Goal: Task Accomplishment & Management: Complete application form

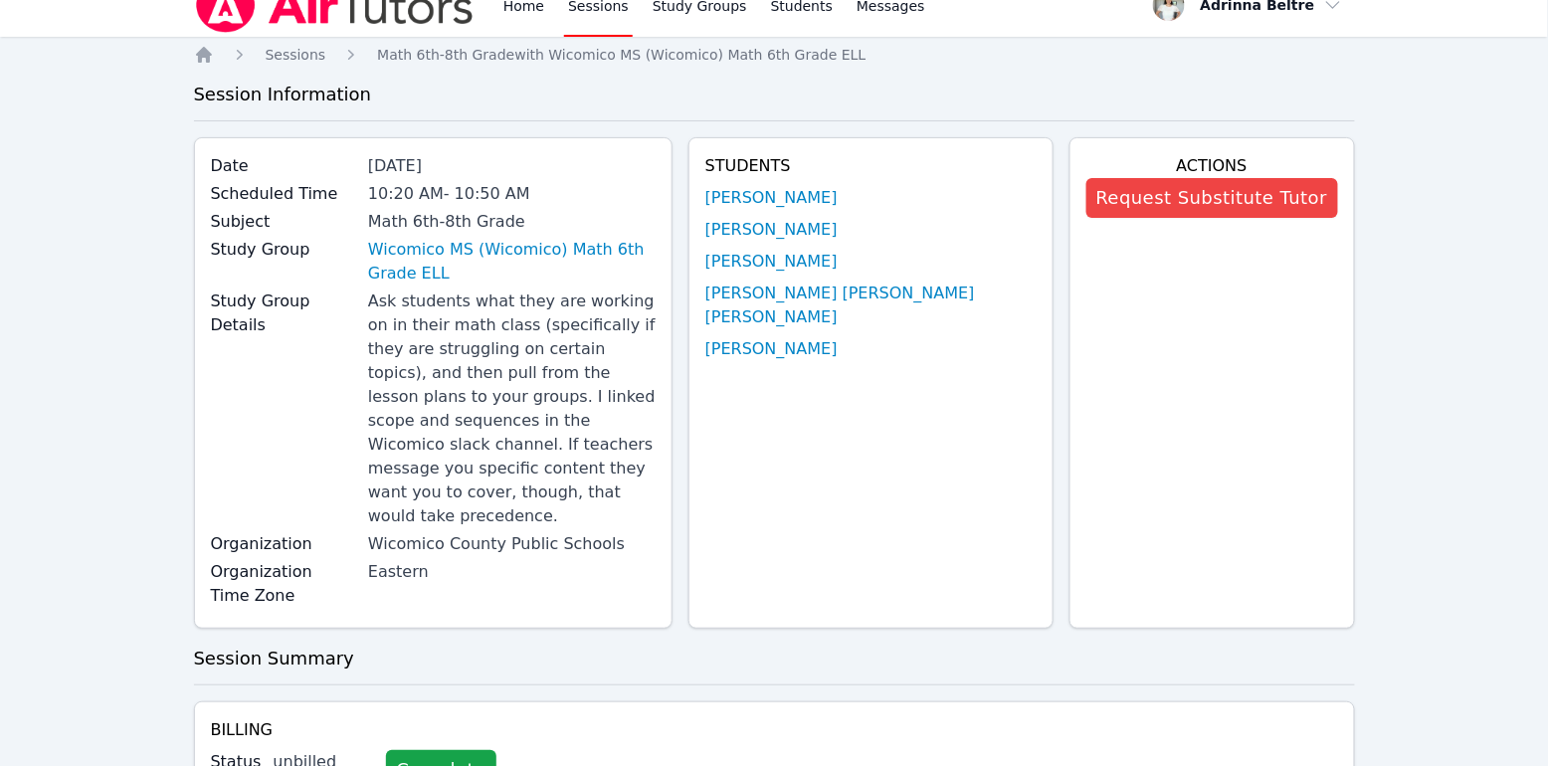
scroll to position [28, 0]
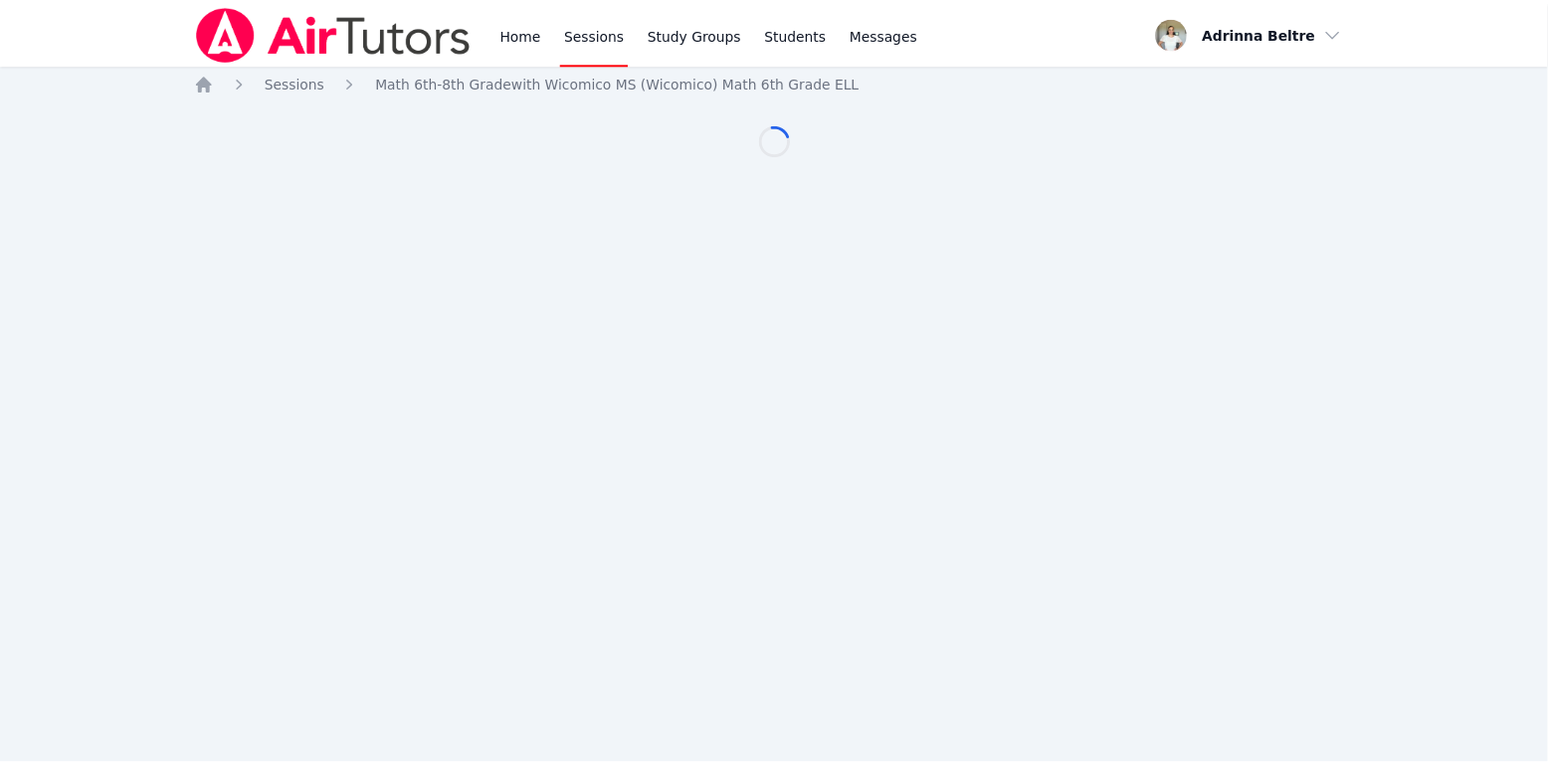
scroll to position [28, 0]
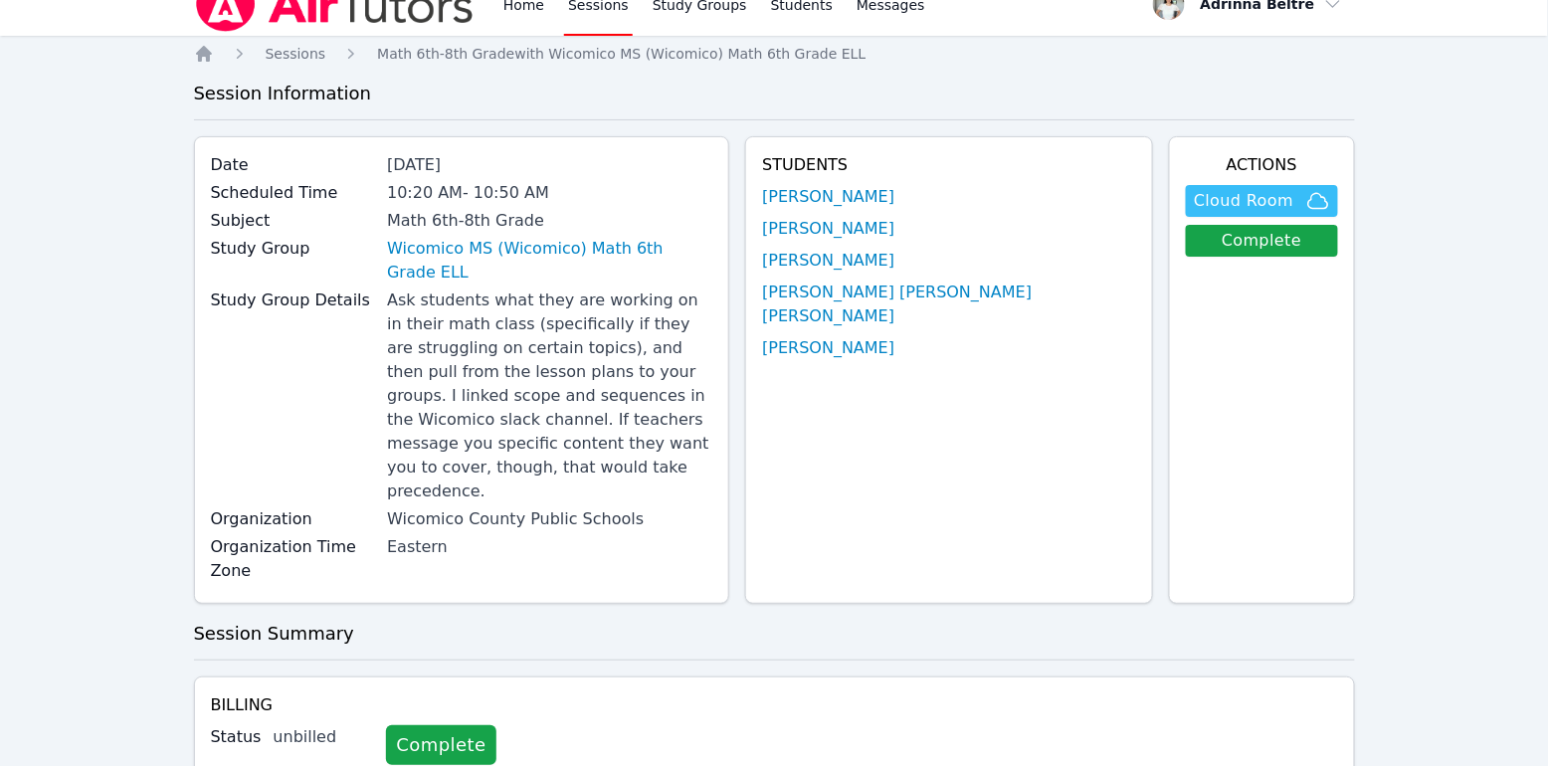
click at [1248, 194] on span "Cloud Room" at bounding box center [1243, 201] width 99 height 24
click at [1243, 243] on link "Complete" at bounding box center [1261, 241] width 151 height 32
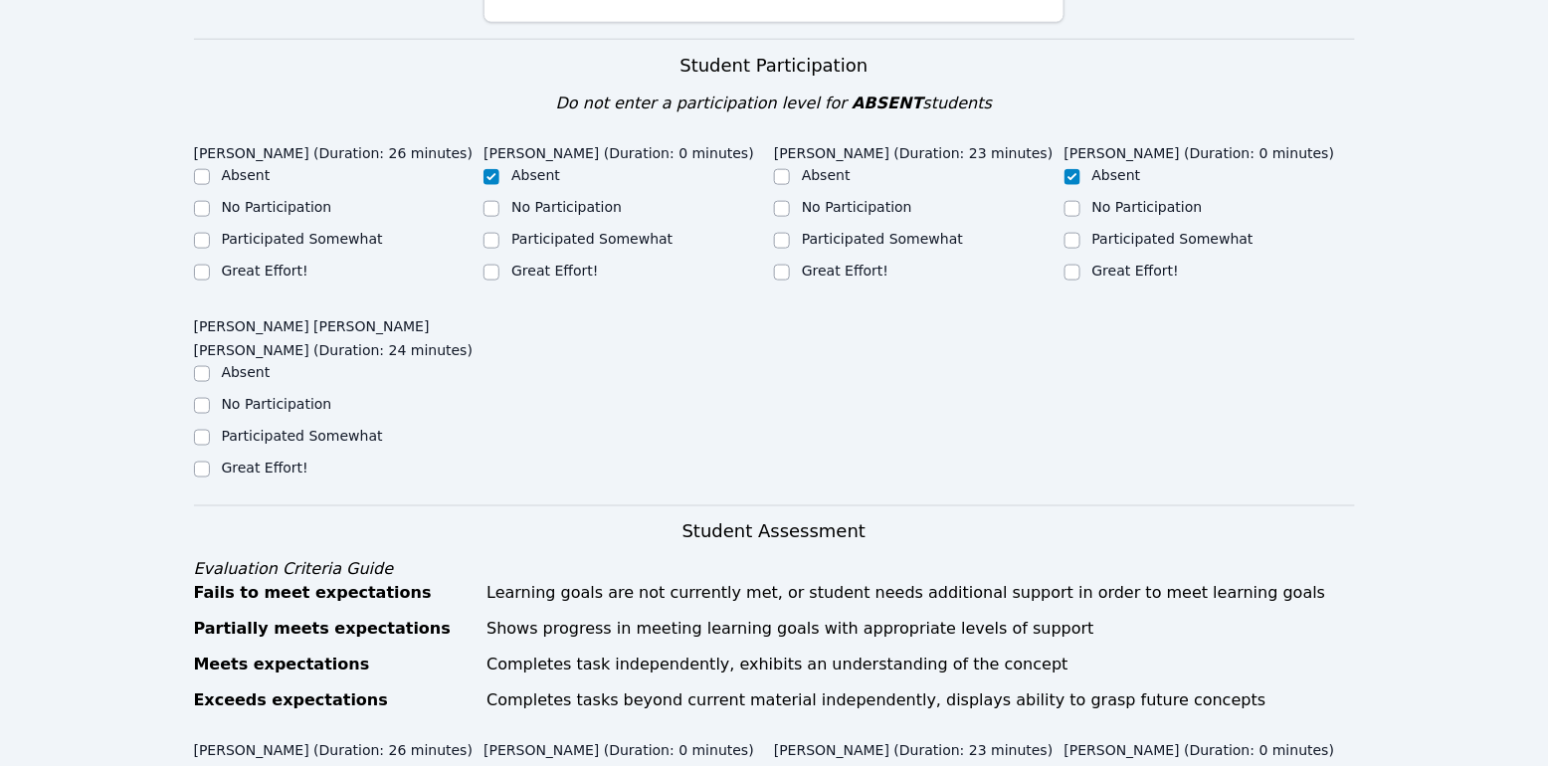
scroll to position [578, 0]
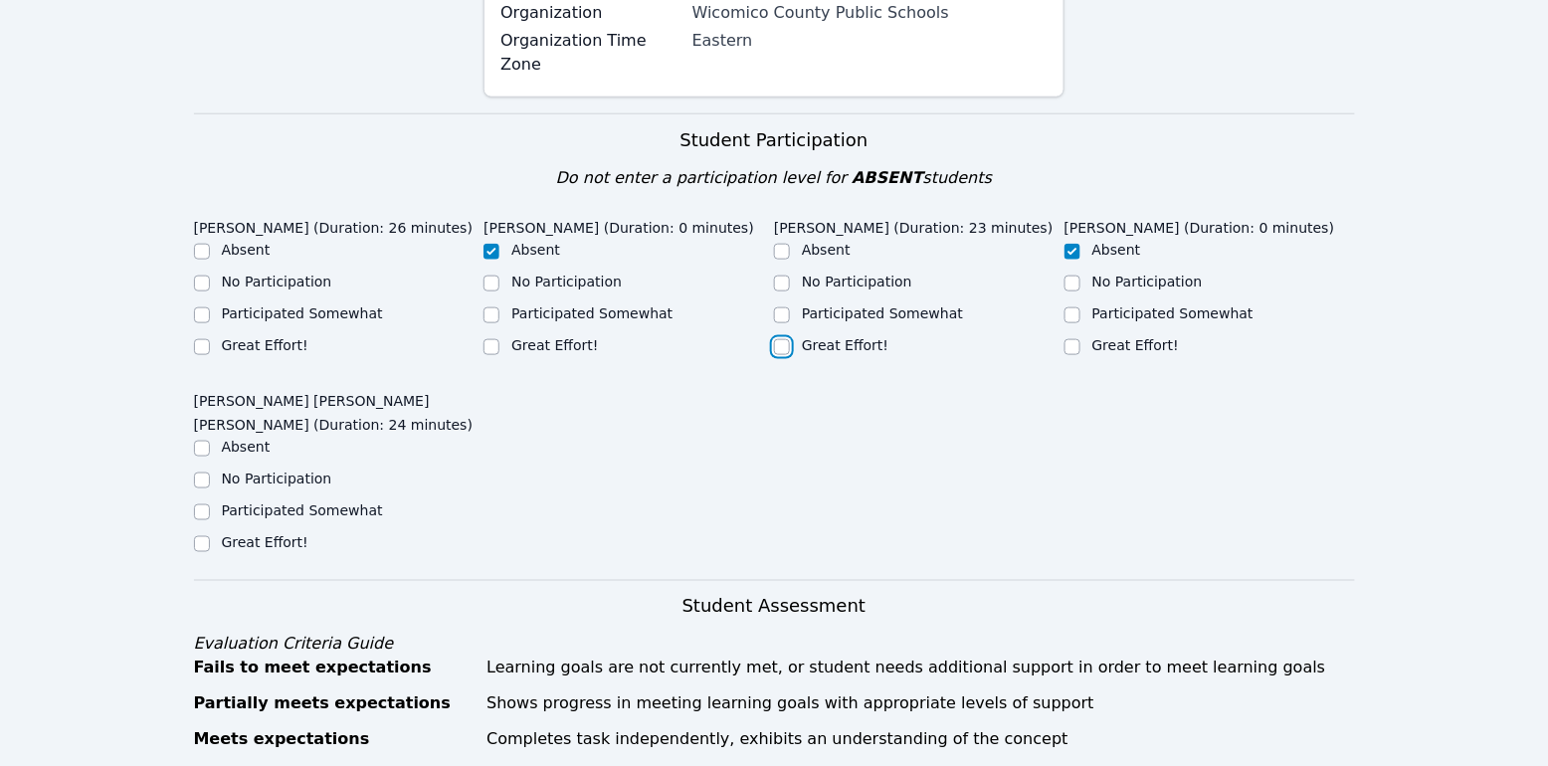
click at [778, 339] on input "Great Effort!" at bounding box center [782, 347] width 16 height 16
checkbox input "true"
click at [191, 296] on div "Home Sessions Study Groups Students Messages Open user menu Adrinna Beltre Open…" at bounding box center [774, 758] width 1548 height 2672
click at [201, 339] on input "Great Effort!" at bounding box center [202, 347] width 16 height 16
checkbox input "true"
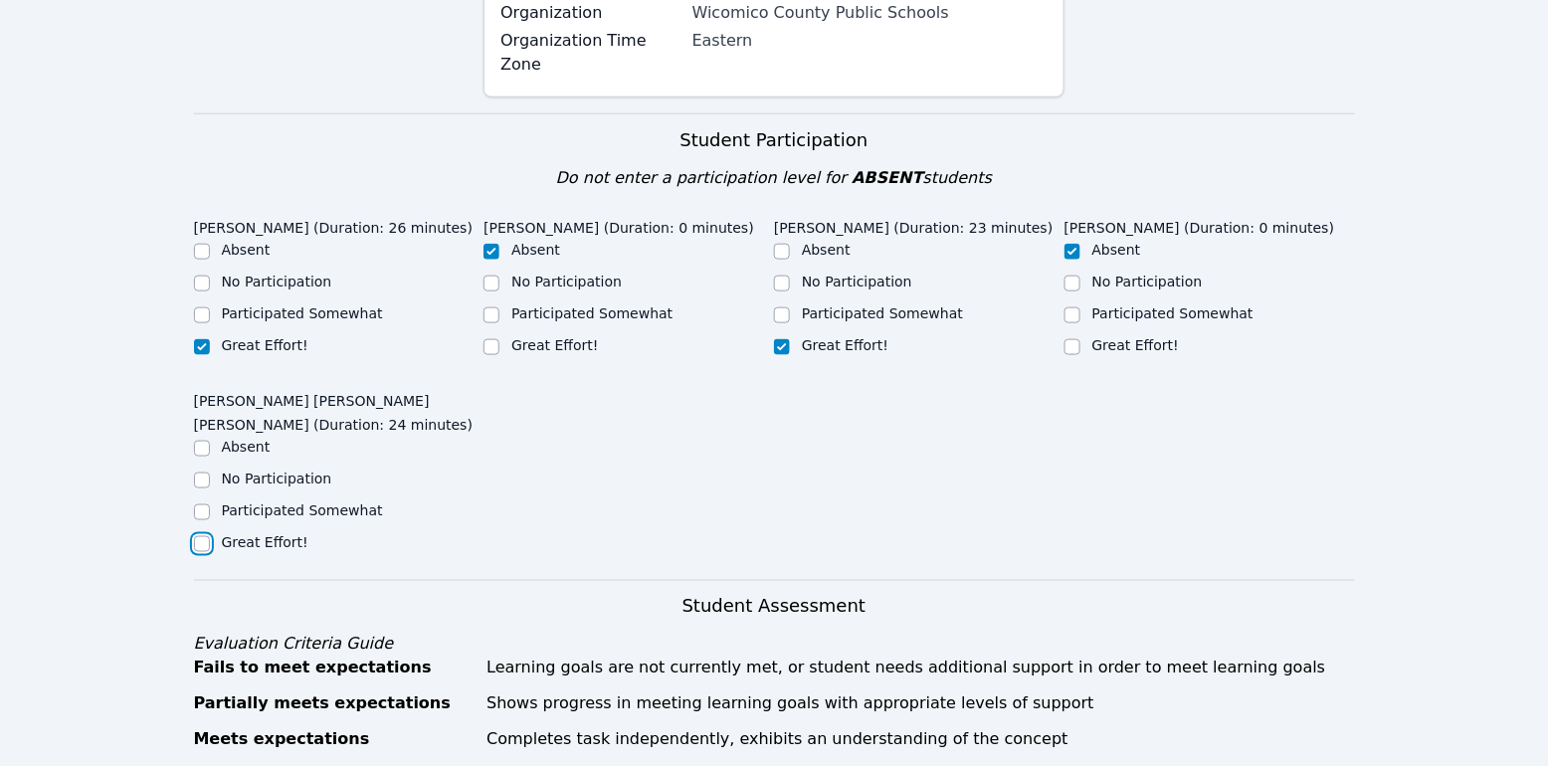
click at [205, 536] on input "Great Effort!" at bounding box center [202, 544] width 16 height 16
checkbox input "true"
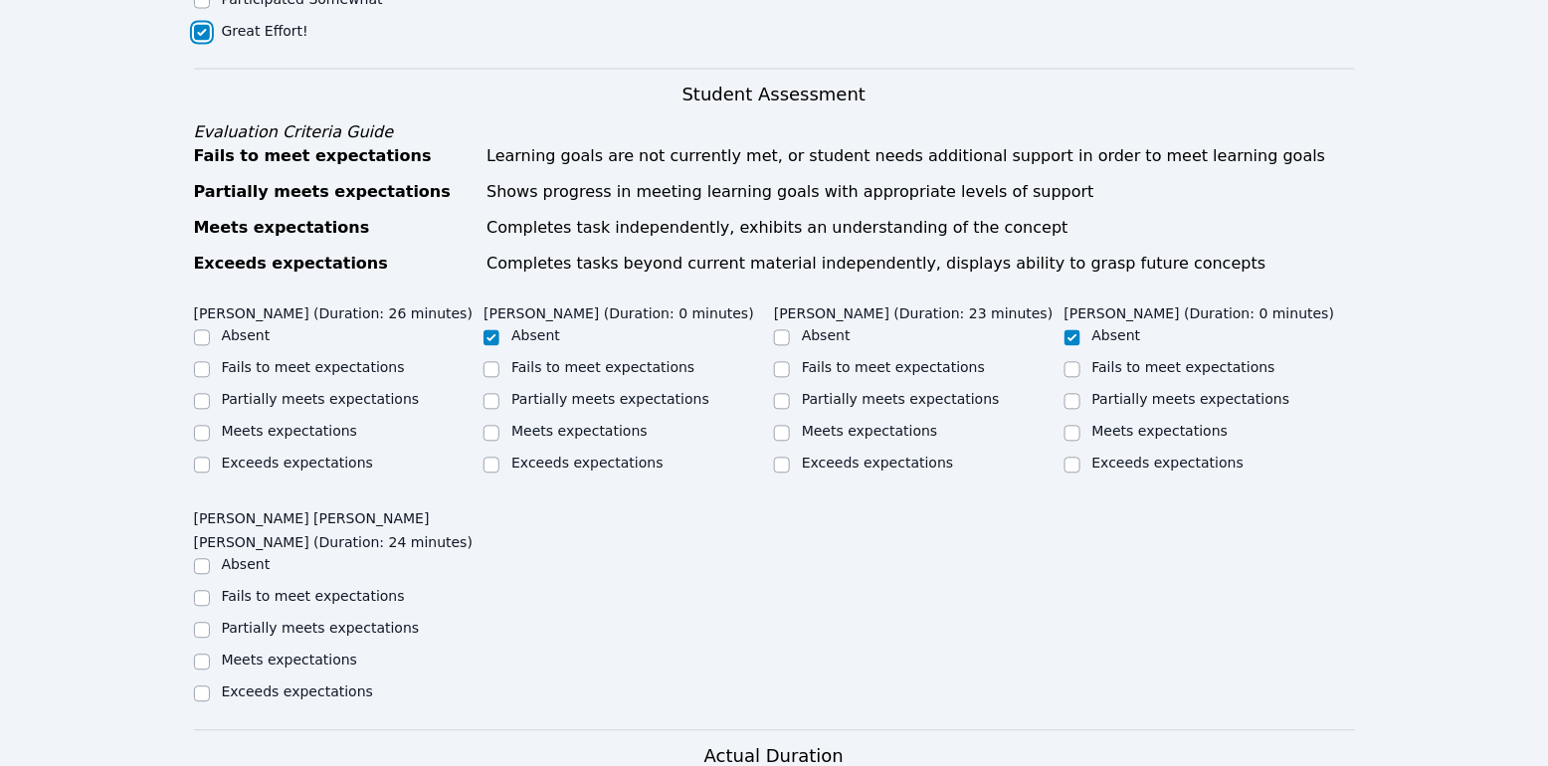
scroll to position [1108, 0]
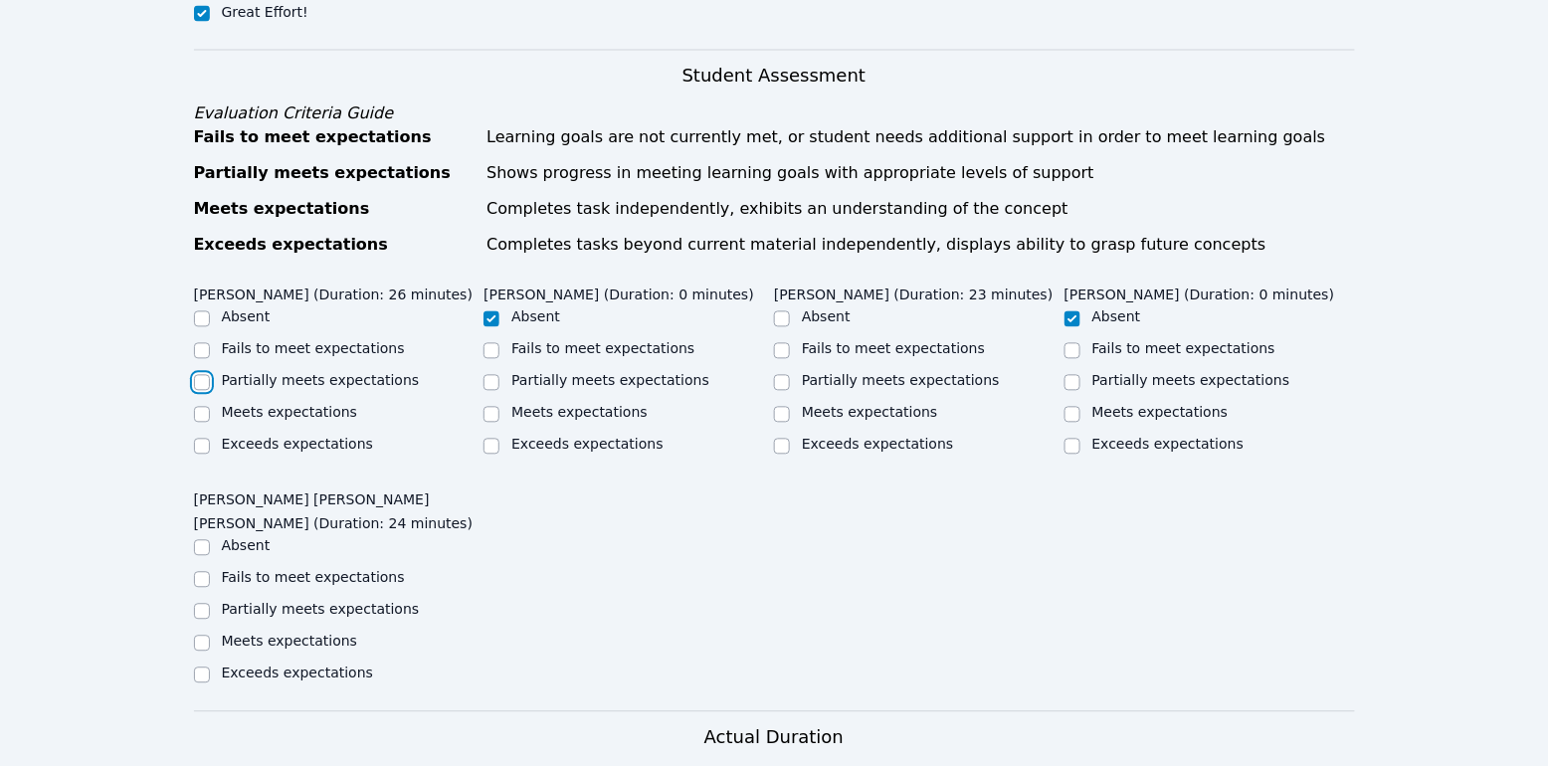
click at [198, 375] on input "Partially meets expectations" at bounding box center [202, 383] width 16 height 16
checkbox input "true"
click at [782, 375] on input "Partially meets expectations" at bounding box center [782, 383] width 16 height 16
checkbox input "true"
click at [197, 600] on div at bounding box center [202, 612] width 16 height 24
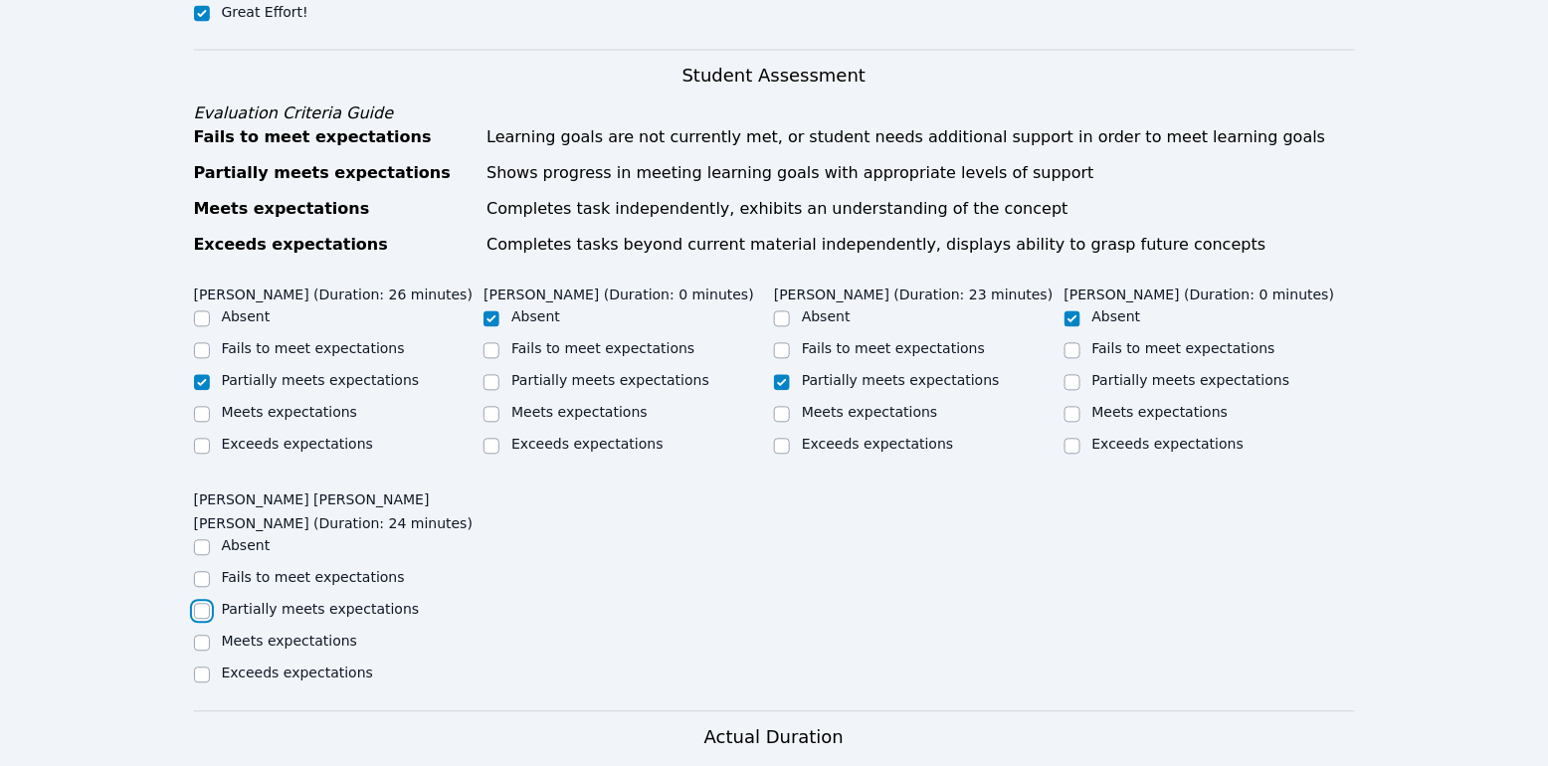
click at [197, 604] on input "Partially meets expectations" at bounding box center [202, 612] width 16 height 16
checkbox input "true"
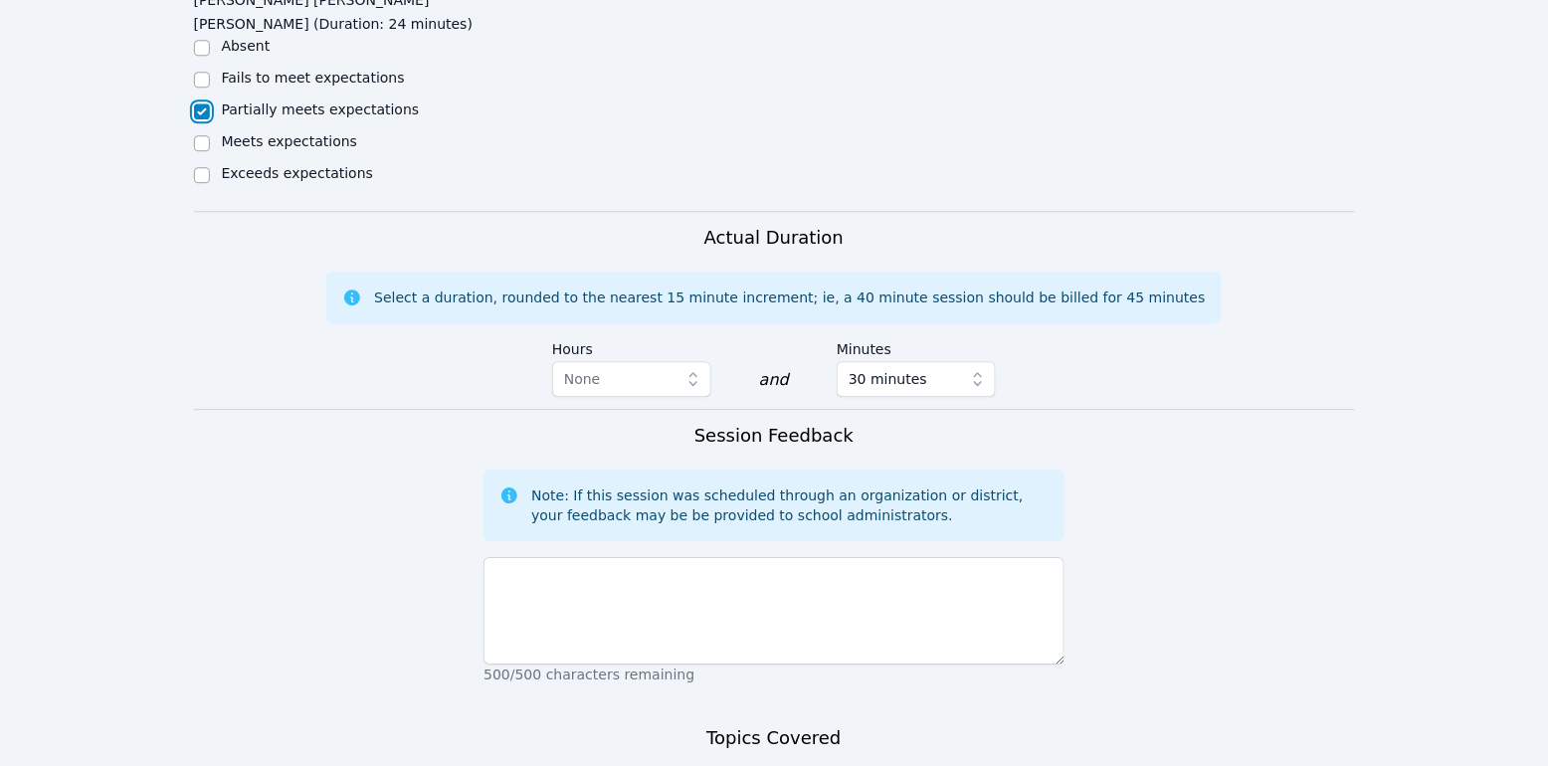
scroll to position [1868, 0]
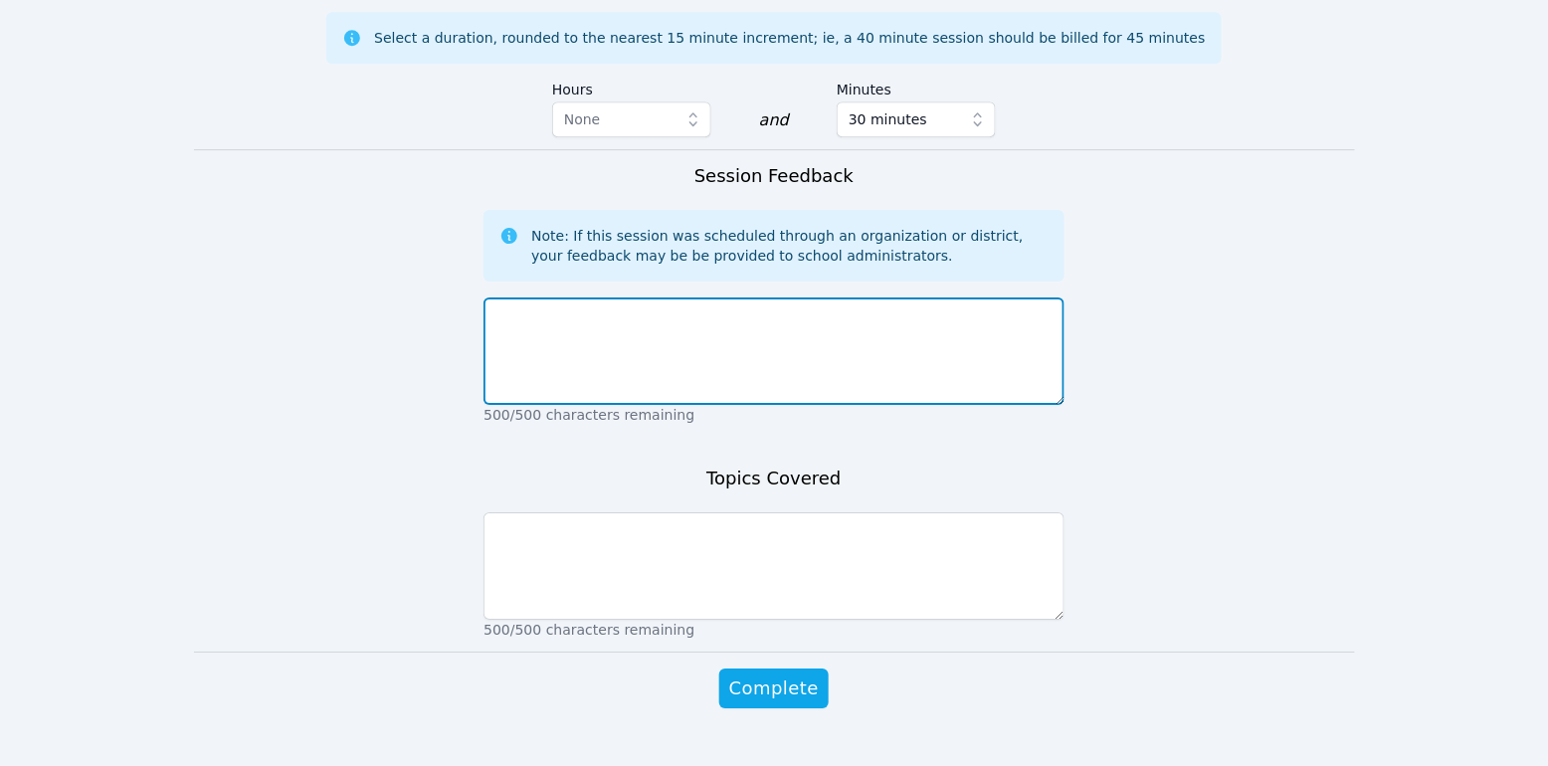
click at [810, 322] on textarea at bounding box center [774, 350] width 581 height 107
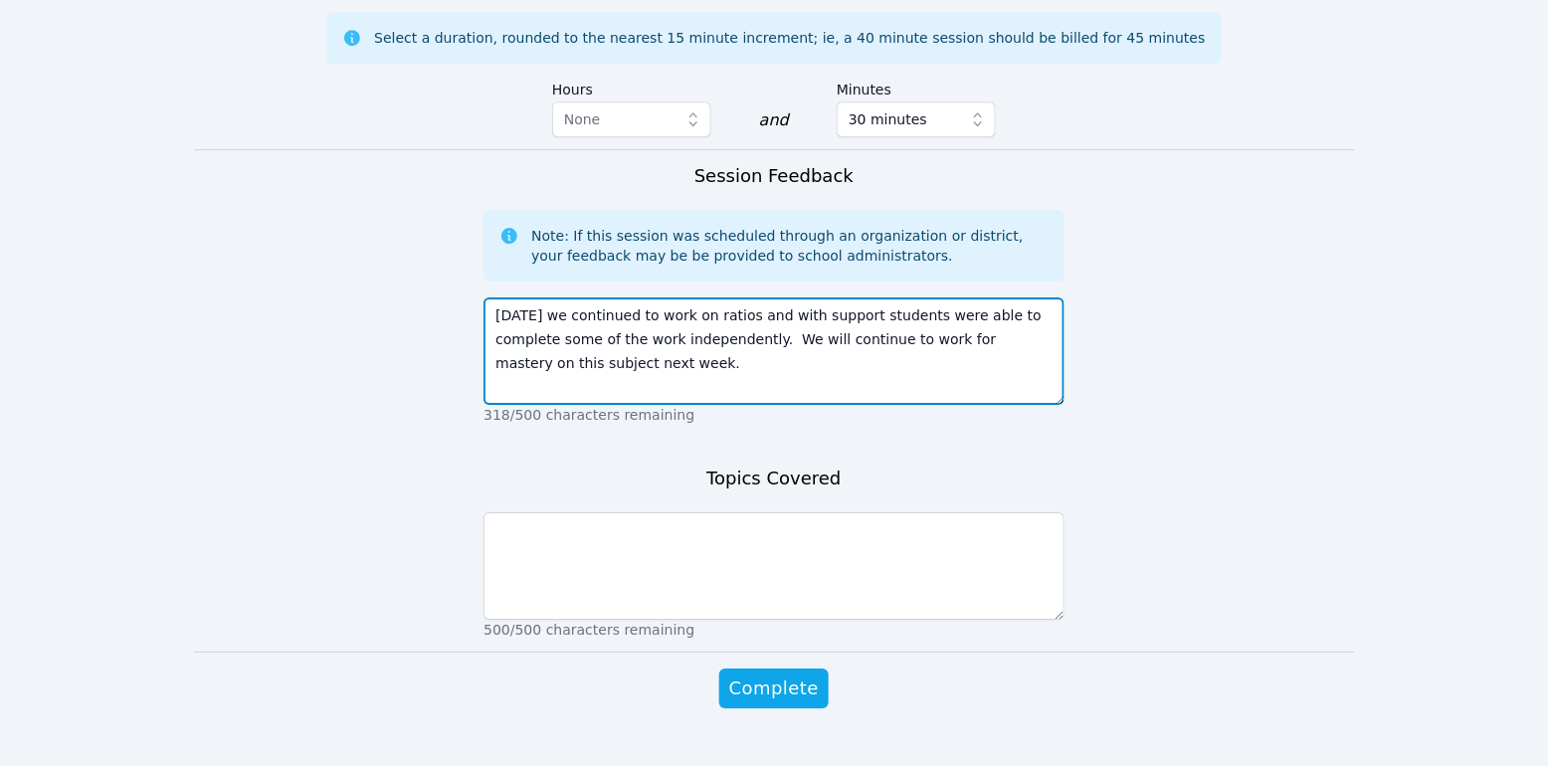
type textarea "Today we continued to work on ratios and with support students were able to com…"
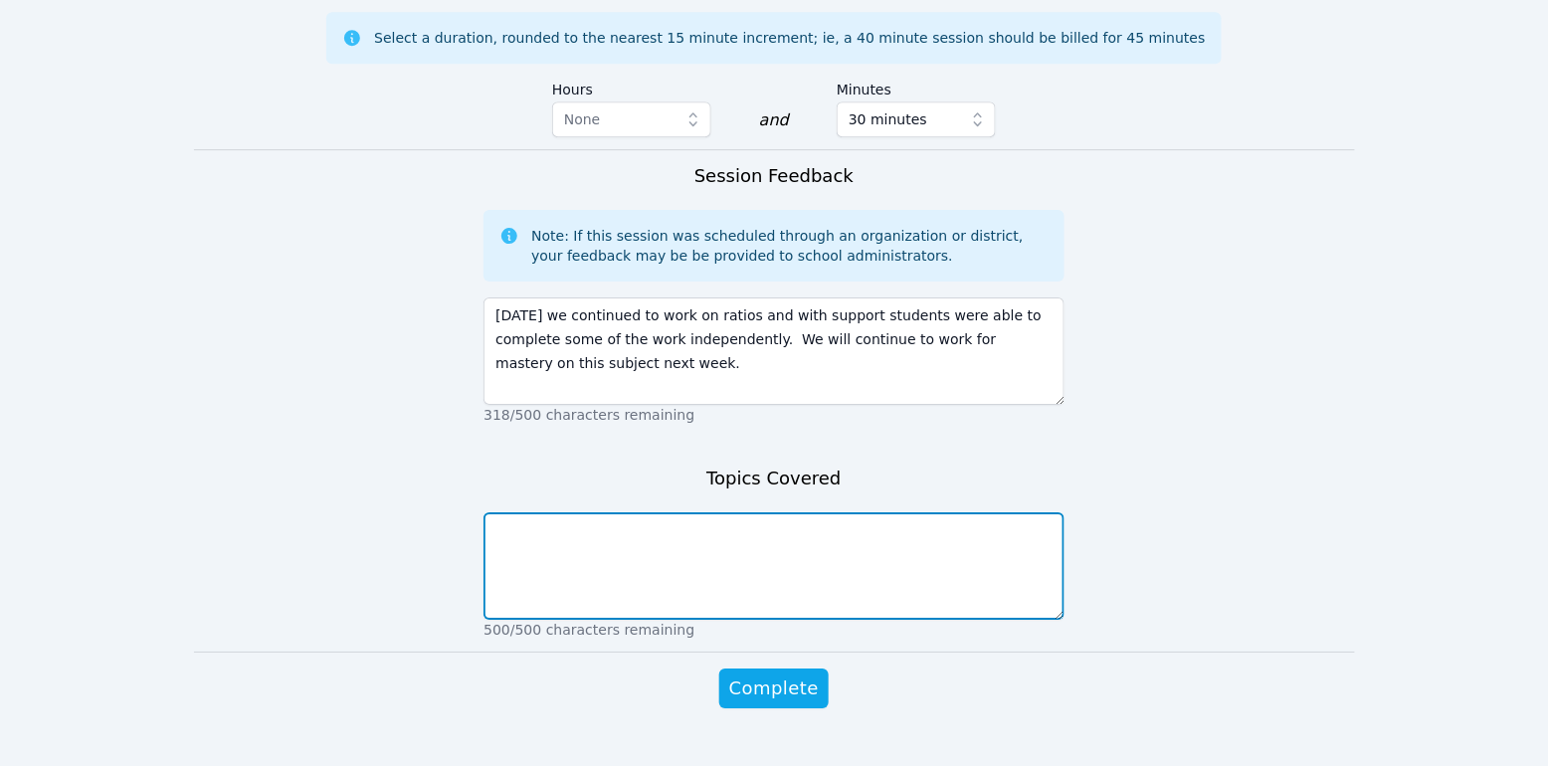
click at [797, 527] on textarea at bounding box center [774, 565] width 581 height 107
type textarea "ratios"
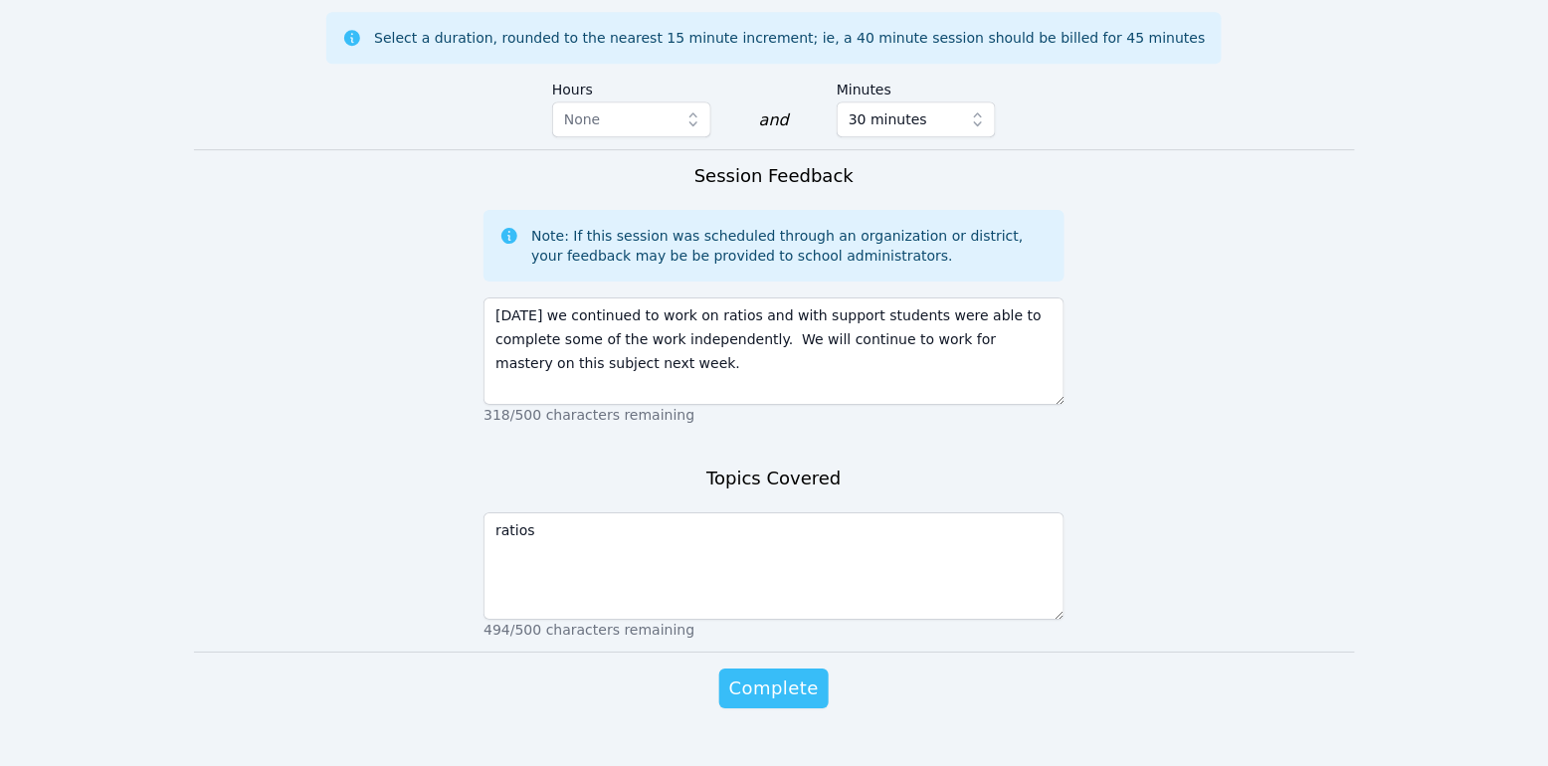
click at [753, 675] on span "Complete" at bounding box center [774, 689] width 90 height 28
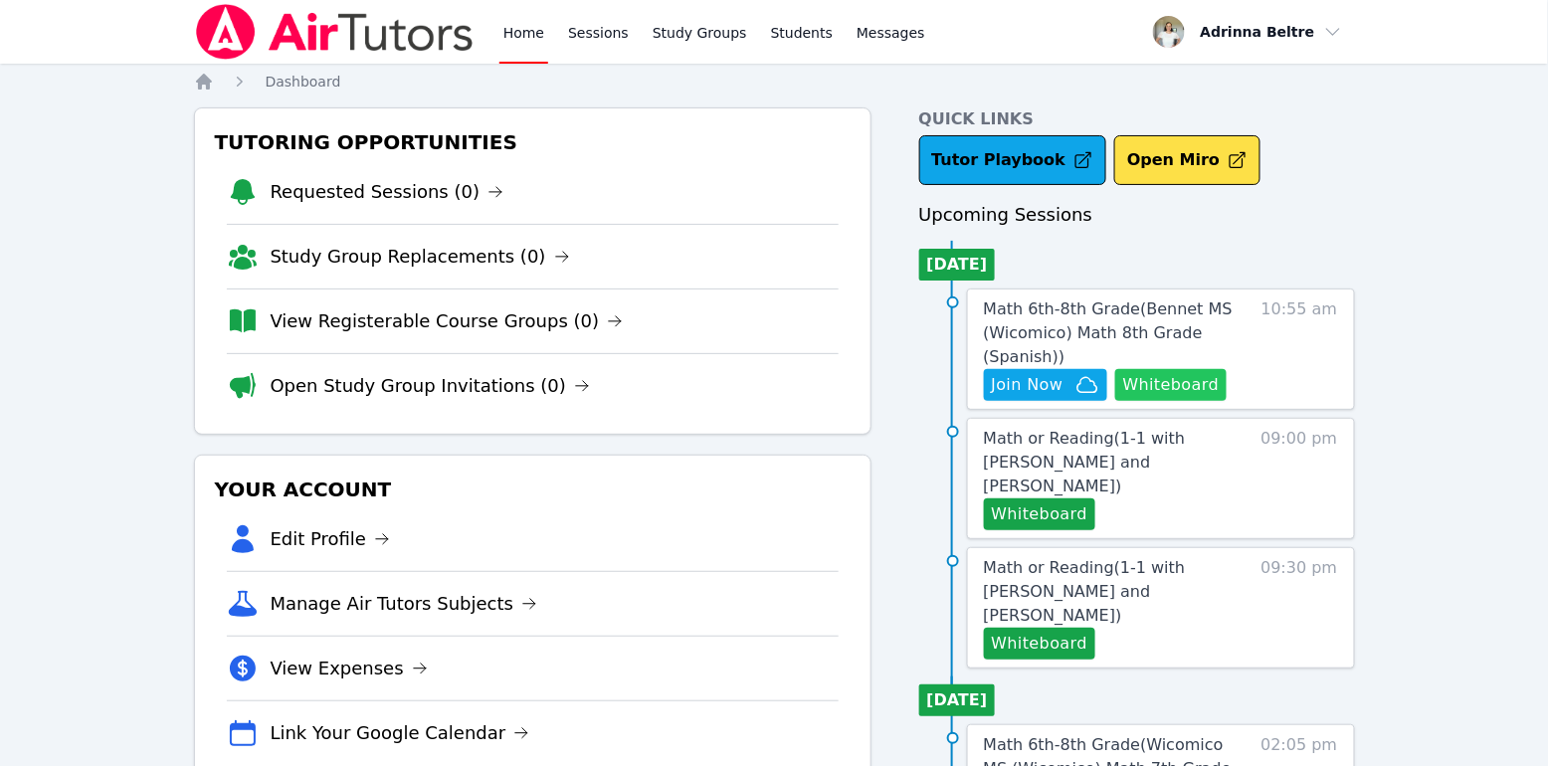
click at [1121, 387] on button "Whiteboard" at bounding box center [1171, 385] width 112 height 32
click at [1007, 375] on span "Join Now" at bounding box center [1028, 385] width 72 height 24
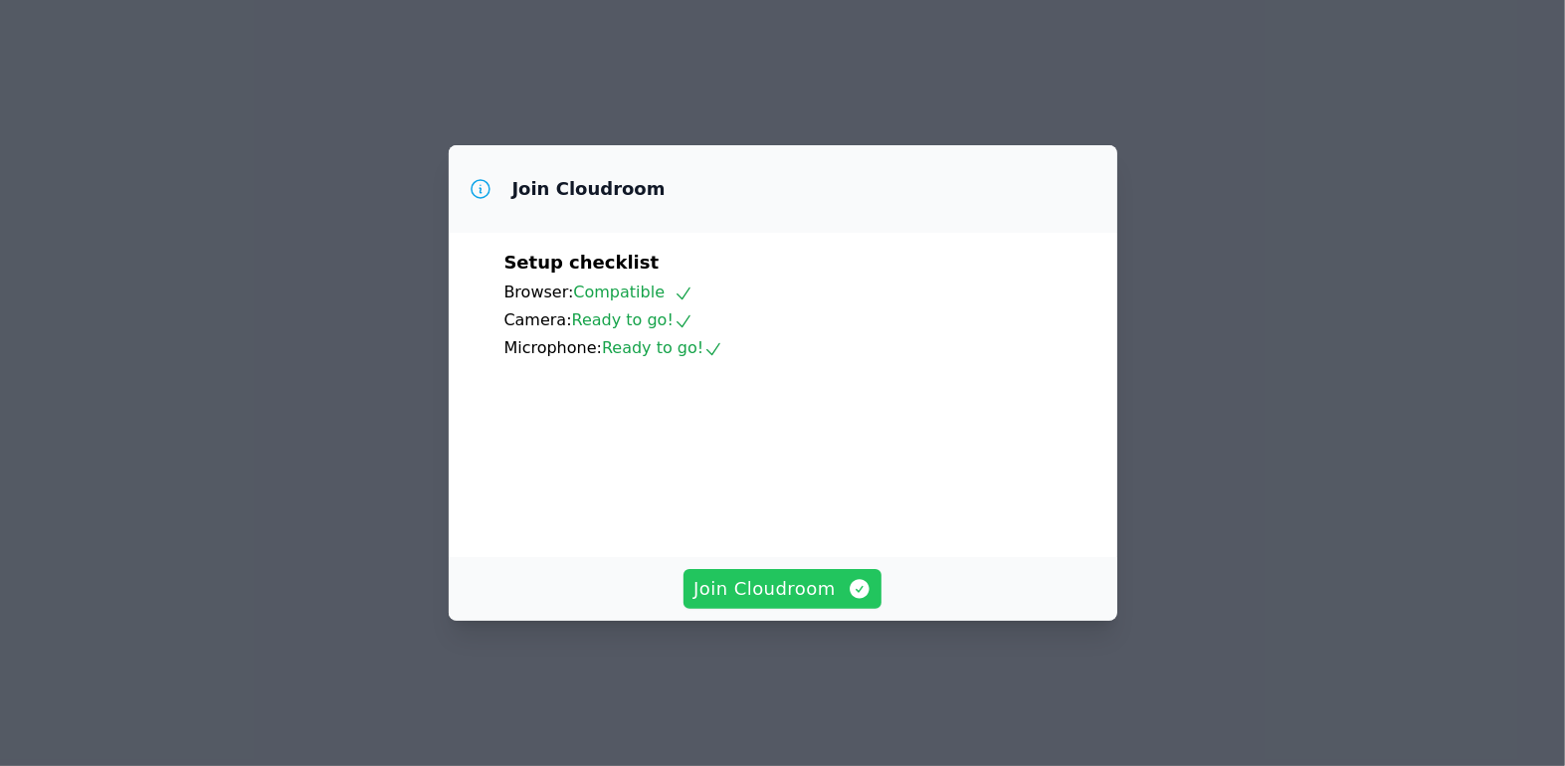
click at [838, 603] on span "Join Cloudroom" at bounding box center [782, 589] width 178 height 28
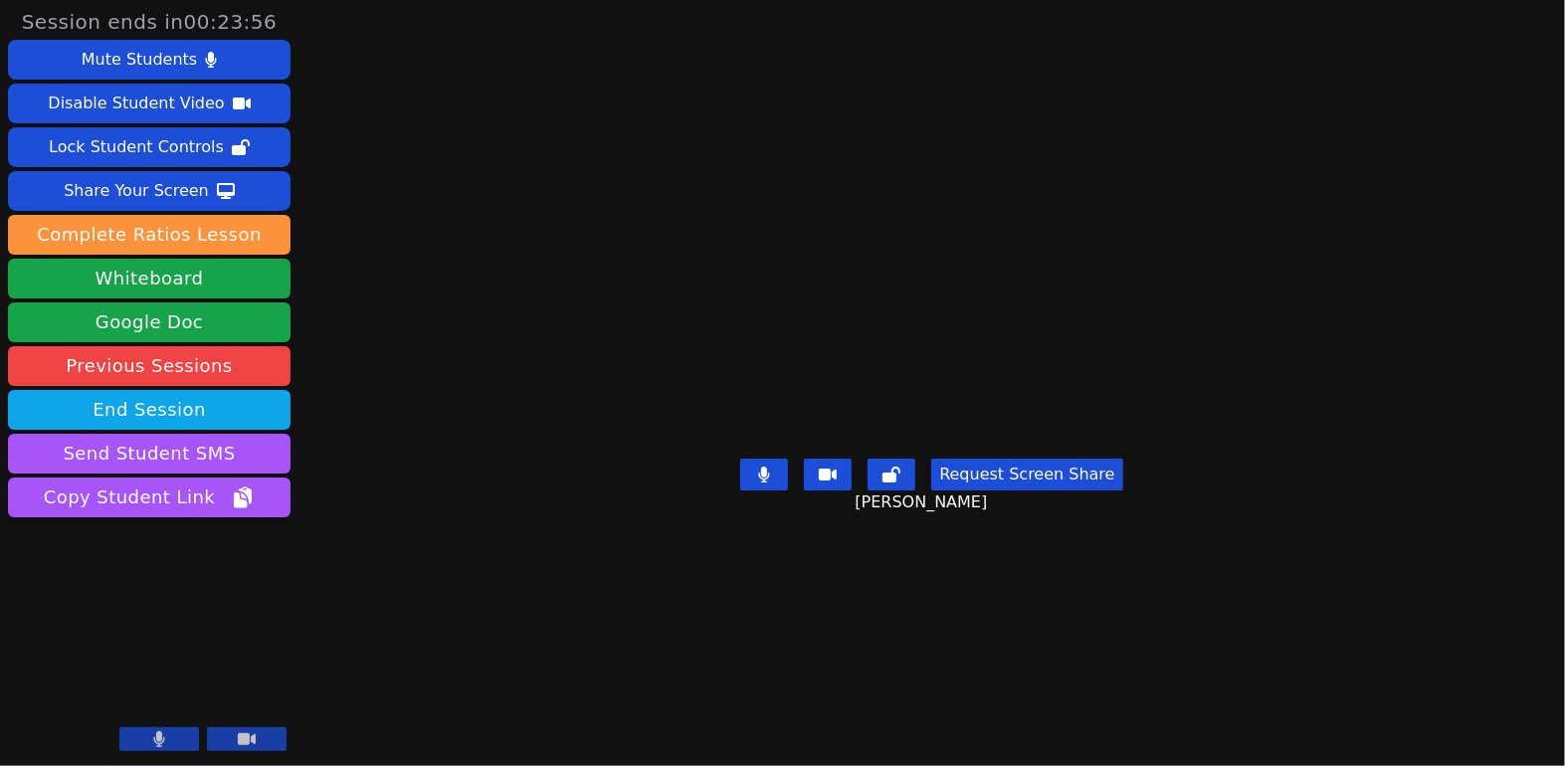
click at [759, 483] on icon at bounding box center [764, 475] width 12 height 16
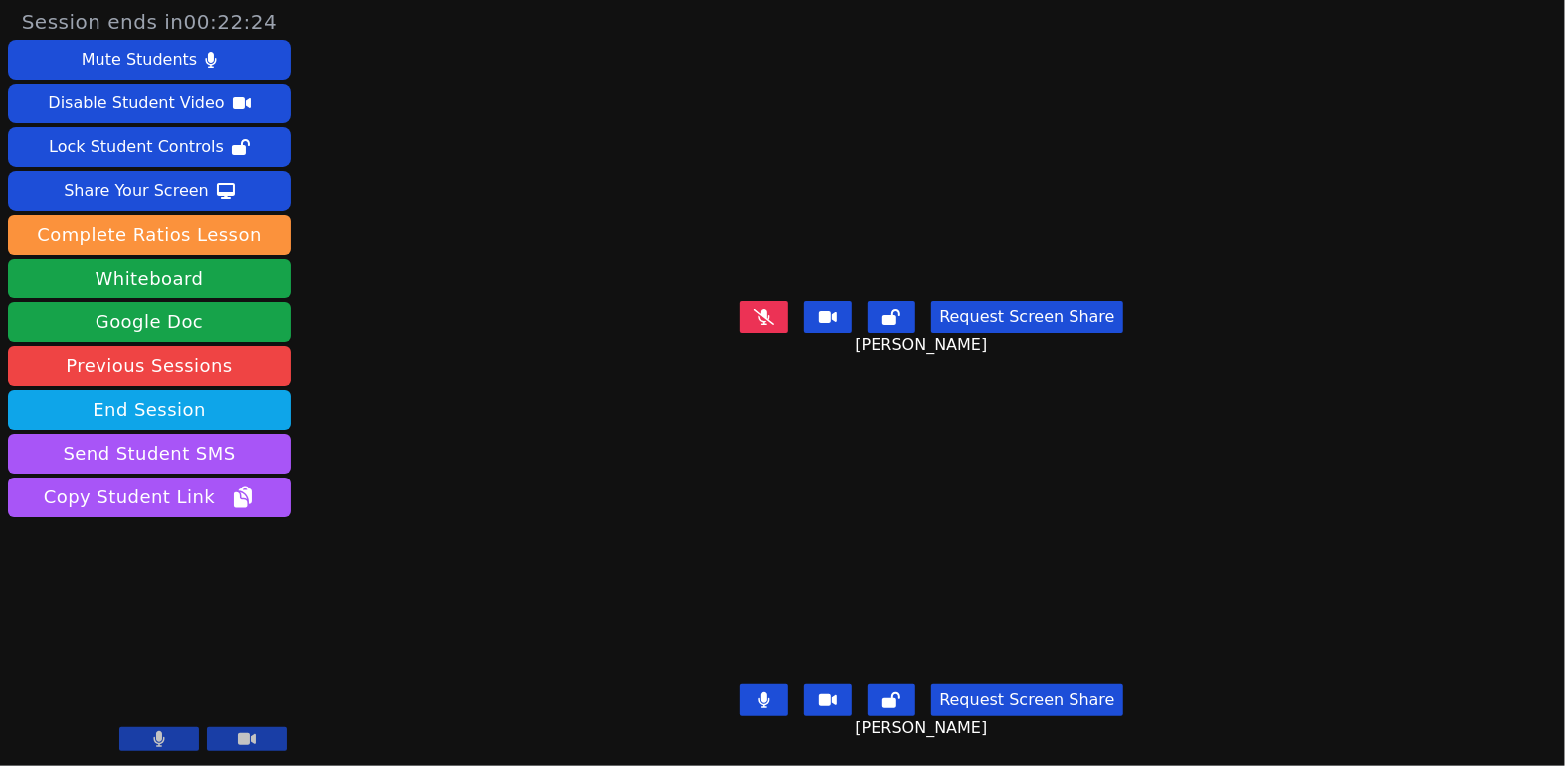
click at [774, 314] on button at bounding box center [764, 317] width 48 height 32
click at [759, 310] on icon at bounding box center [764, 317] width 11 height 16
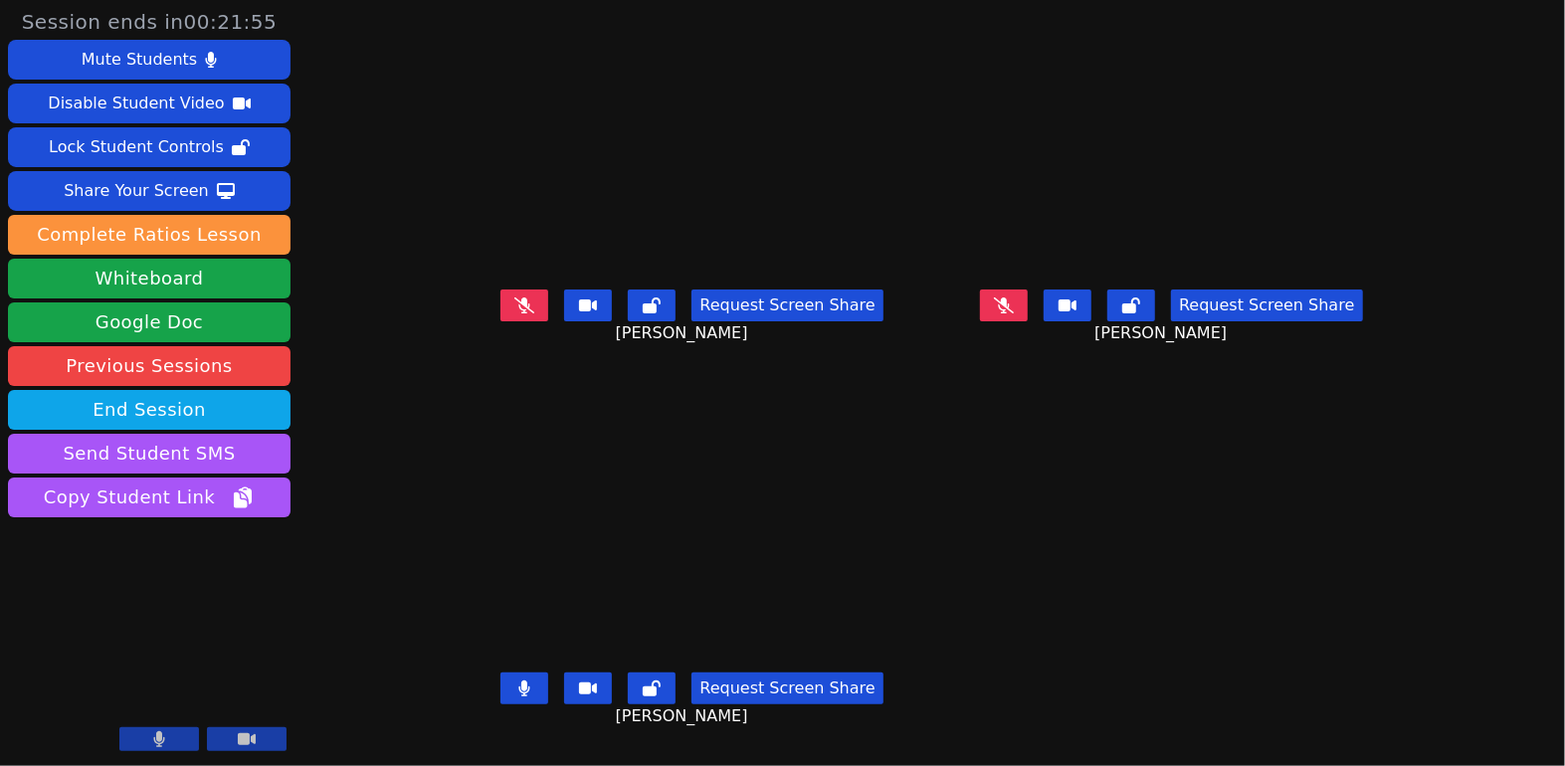
click at [1014, 313] on icon at bounding box center [1004, 305] width 20 height 16
click at [1010, 313] on icon at bounding box center [1004, 305] width 12 height 16
click at [500, 700] on button at bounding box center [524, 689] width 48 height 32
click at [514, 313] on icon at bounding box center [524, 305] width 20 height 16
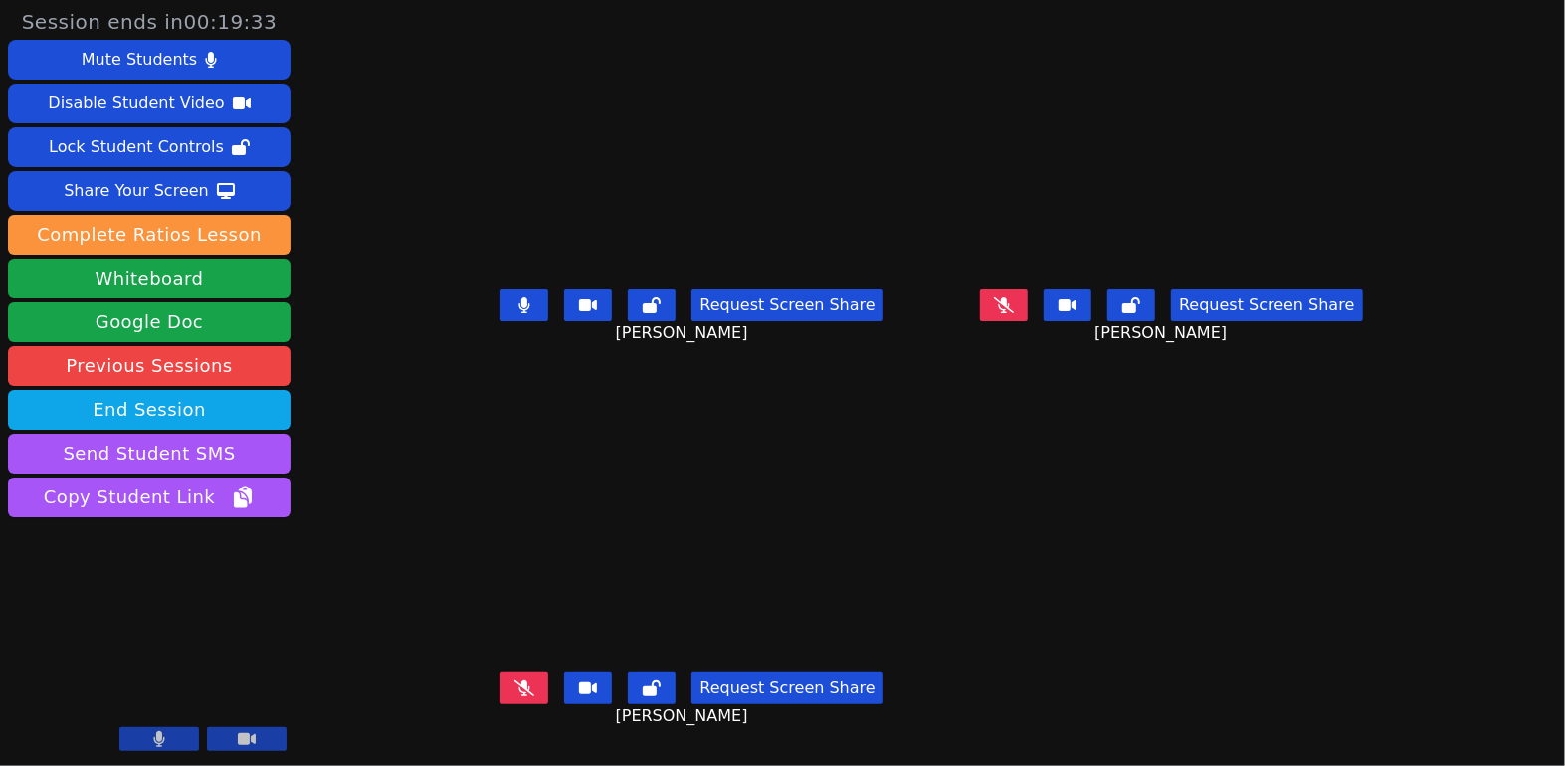
click at [500, 317] on button at bounding box center [524, 306] width 48 height 32
click at [514, 696] on icon at bounding box center [524, 688] width 20 height 16
click at [519, 696] on icon at bounding box center [524, 688] width 11 height 16
click at [514, 695] on icon at bounding box center [524, 688] width 20 height 16
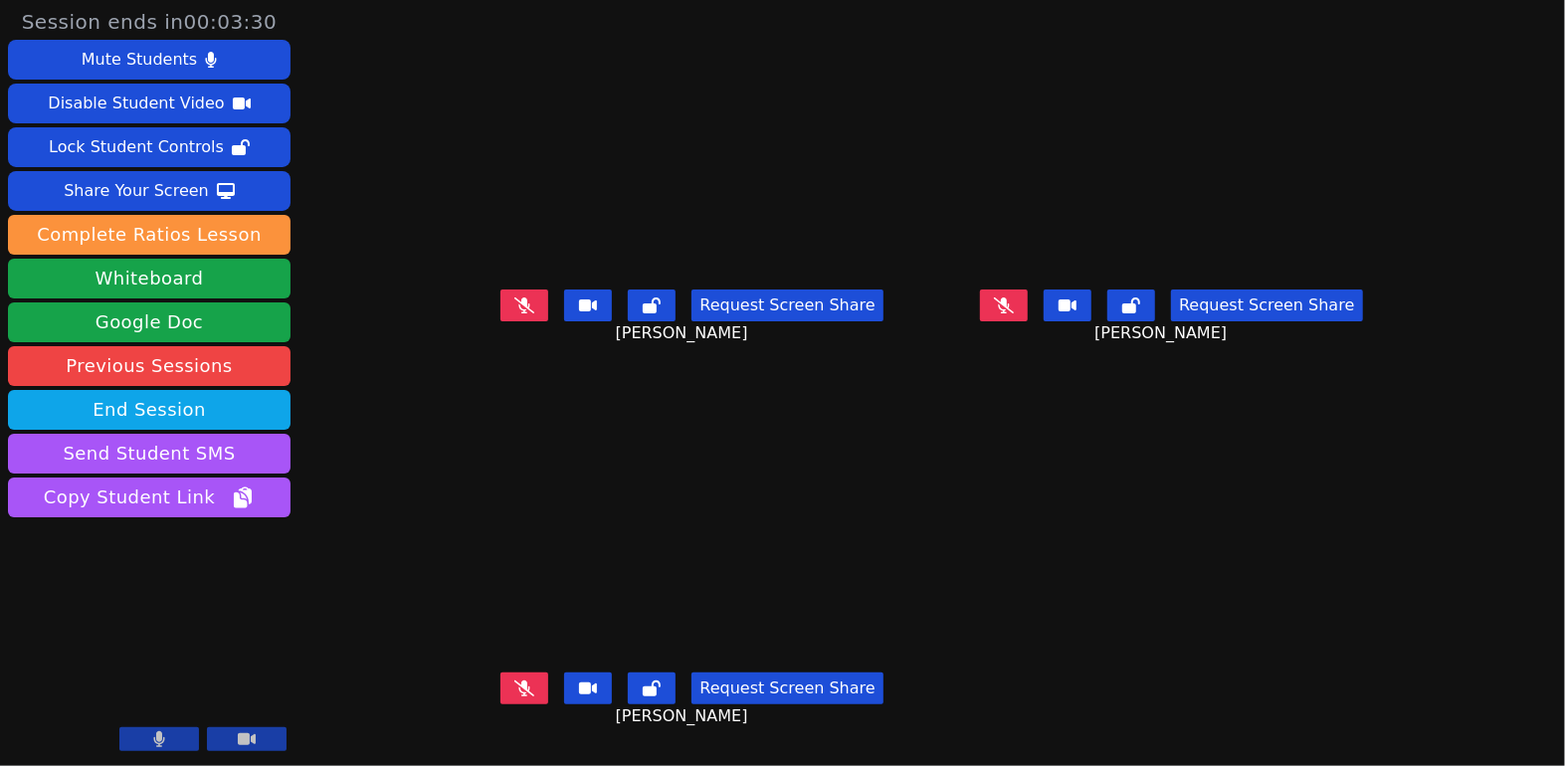
click at [514, 695] on icon at bounding box center [524, 688] width 20 height 16
click at [500, 704] on button at bounding box center [524, 689] width 48 height 32
click at [514, 313] on icon at bounding box center [524, 305] width 20 height 16
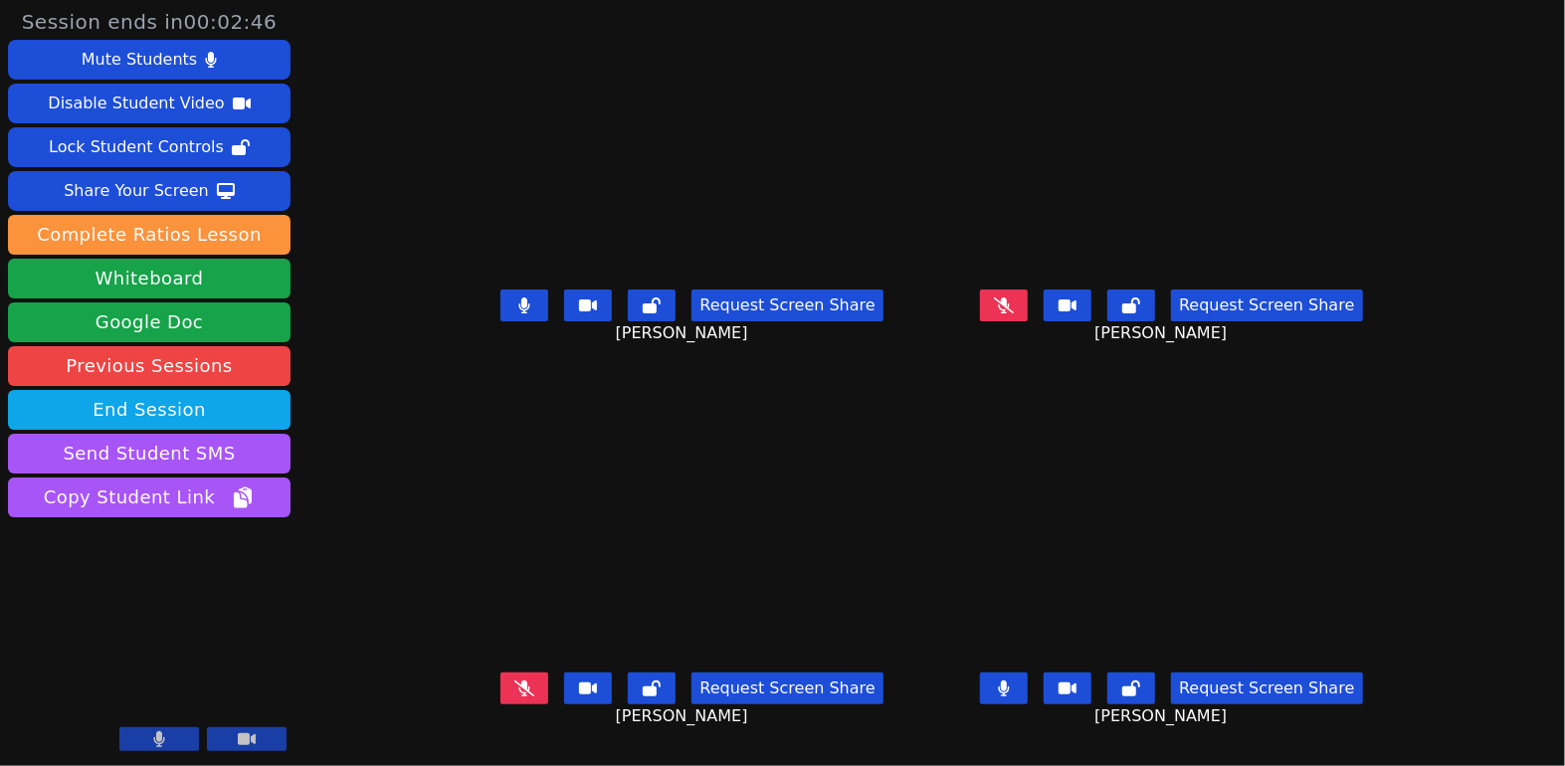
click at [1014, 313] on icon at bounding box center [1004, 305] width 20 height 16
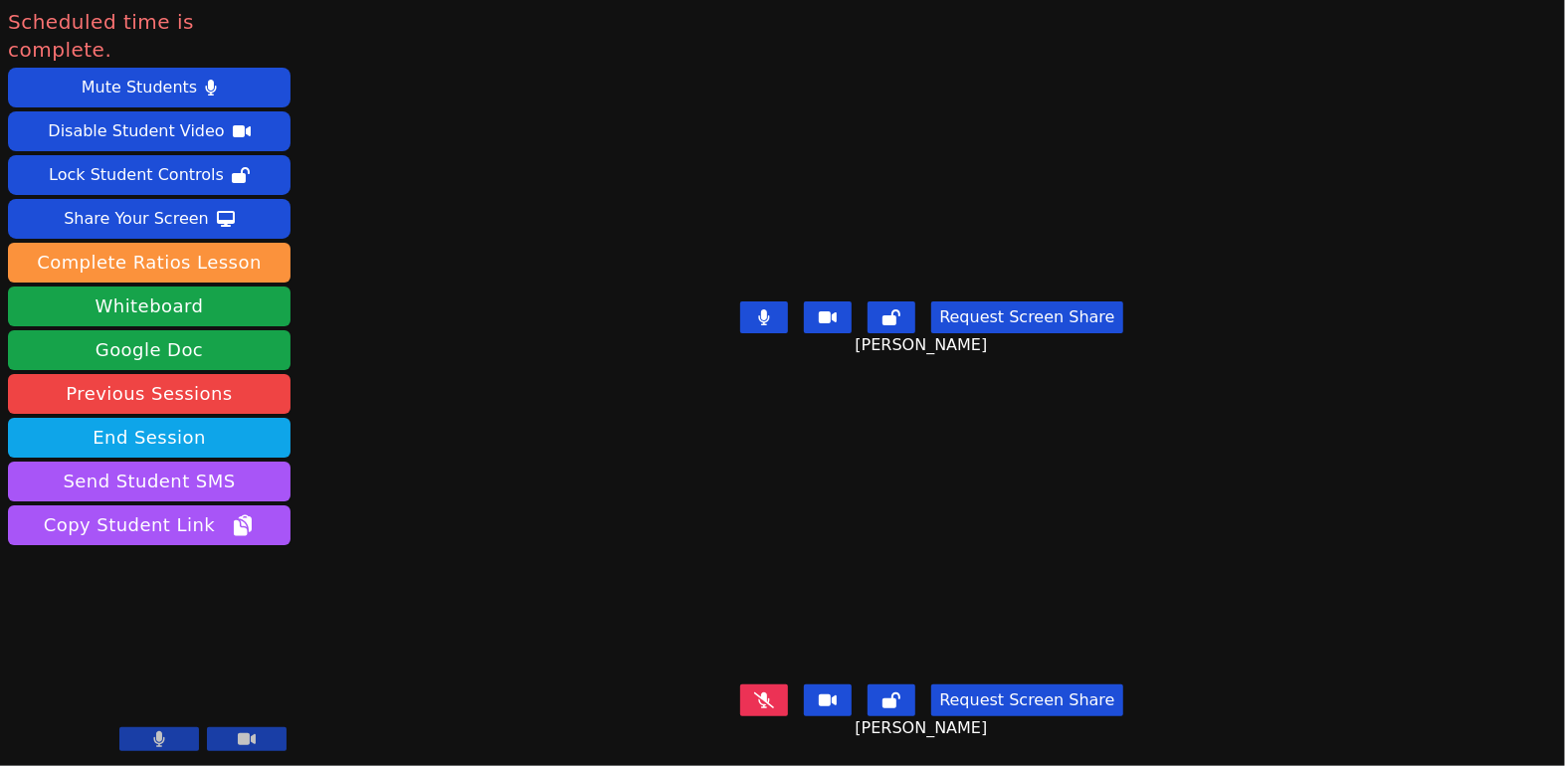
click at [757, 692] on icon at bounding box center [764, 700] width 20 height 16
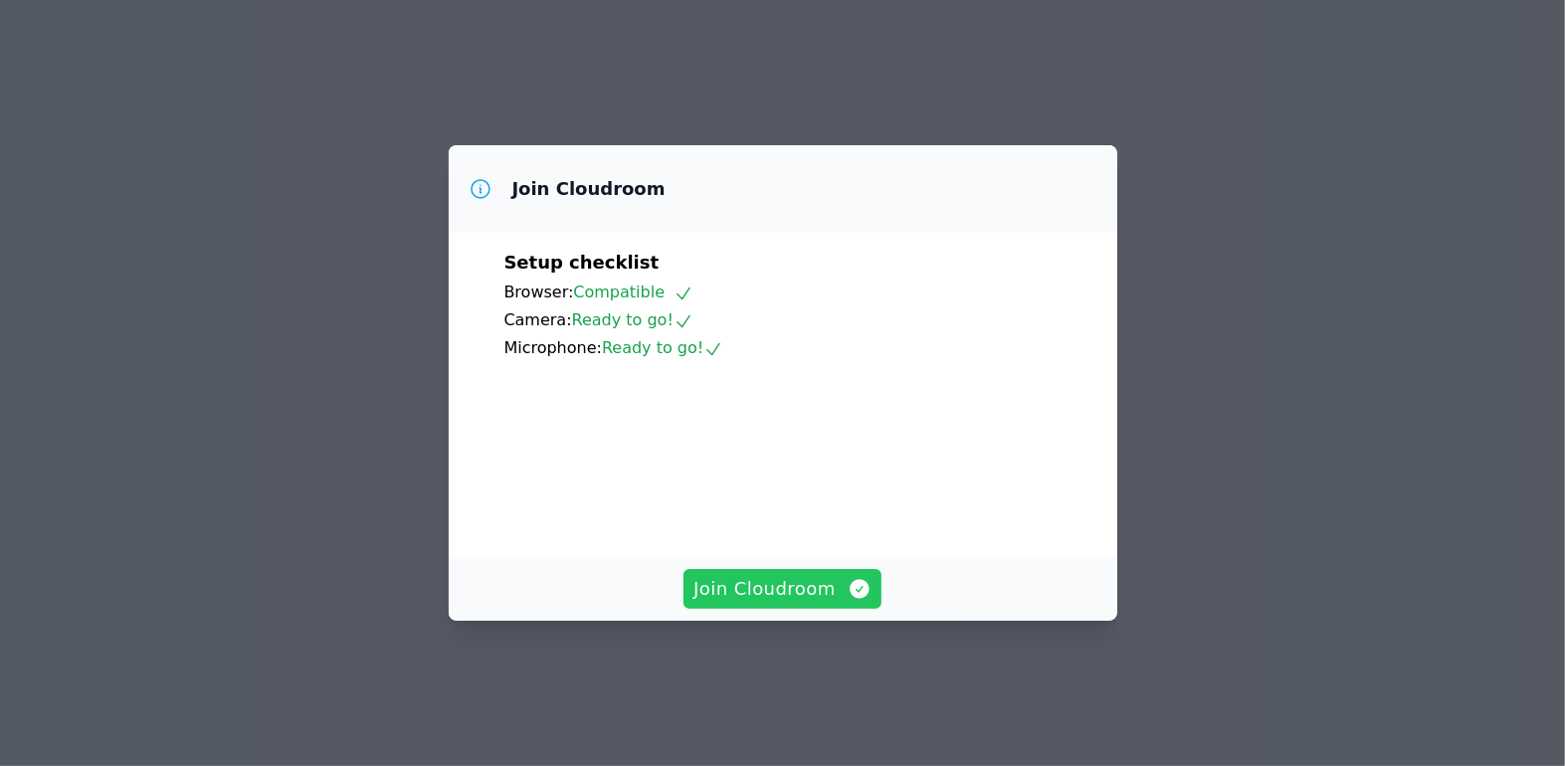
click at [746, 603] on span "Join Cloudroom" at bounding box center [782, 589] width 178 height 28
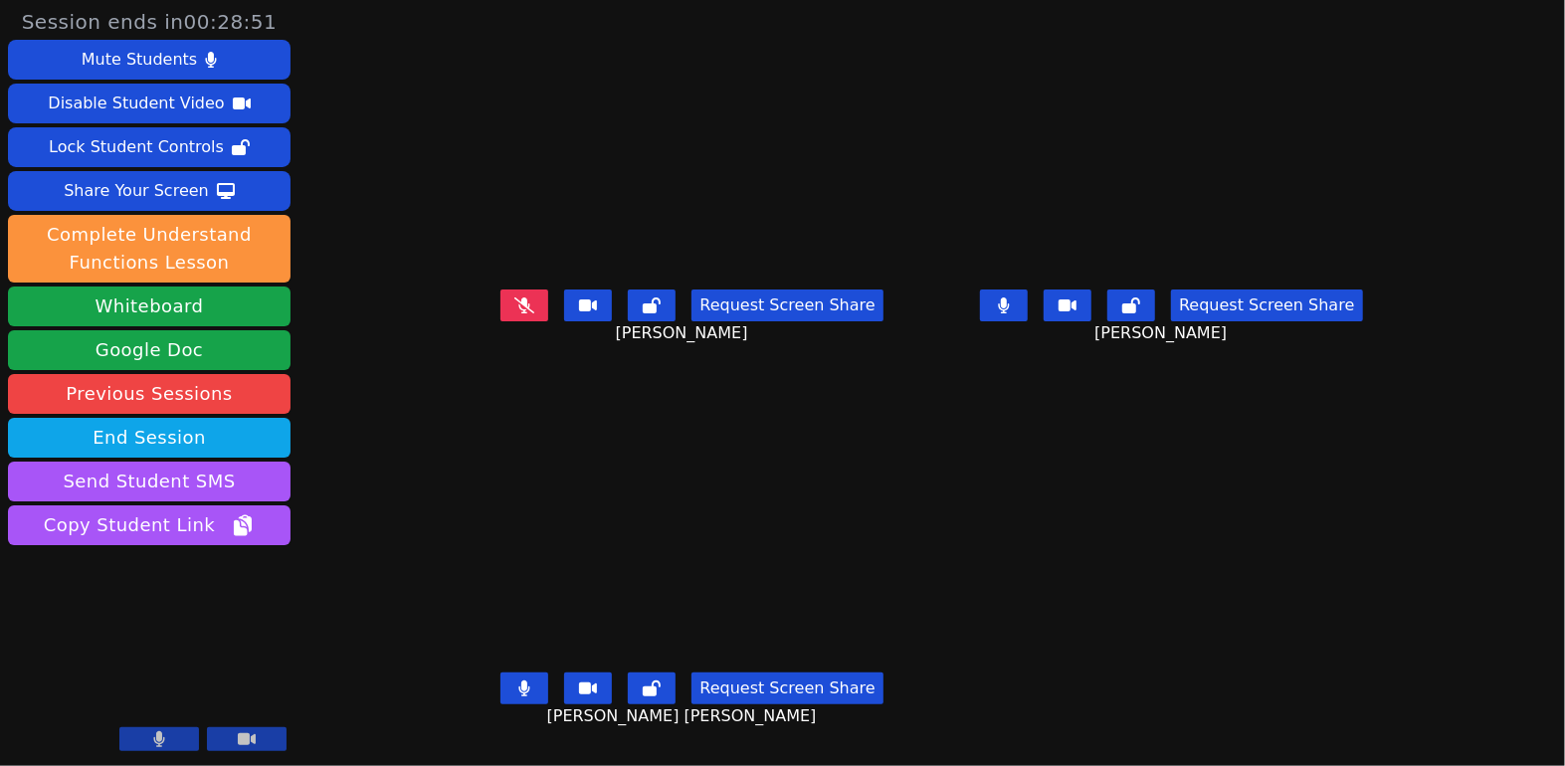
click at [502, 704] on button at bounding box center [524, 689] width 48 height 32
click at [1028, 312] on button at bounding box center [1004, 306] width 48 height 32
click at [514, 696] on icon at bounding box center [524, 688] width 20 height 16
click at [500, 704] on button at bounding box center [524, 689] width 48 height 32
click at [514, 313] on icon at bounding box center [524, 305] width 20 height 16
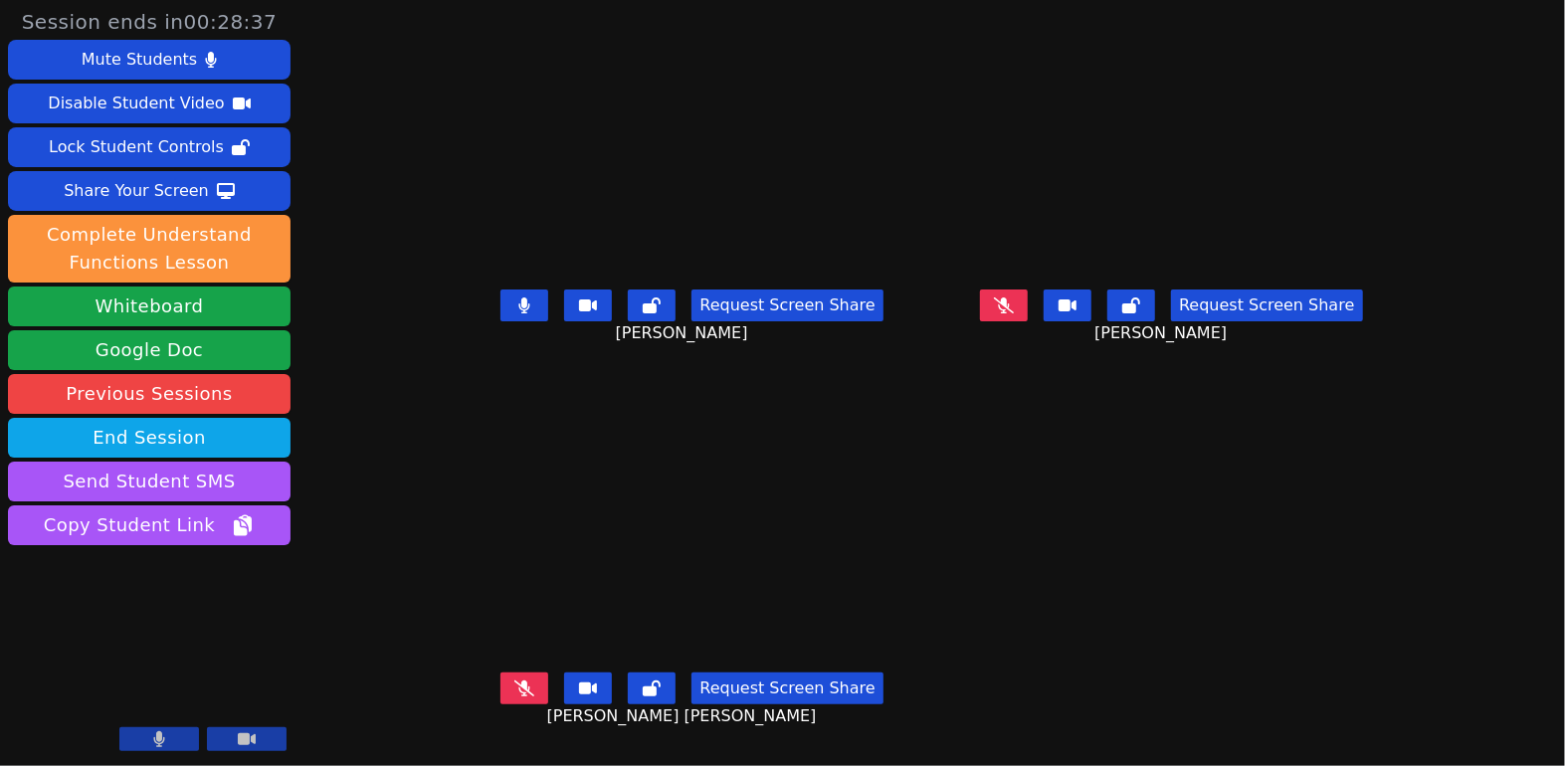
click at [501, 311] on button at bounding box center [524, 306] width 48 height 32
click at [1014, 313] on icon at bounding box center [1004, 305] width 20 height 16
click at [1028, 320] on button at bounding box center [1004, 306] width 48 height 32
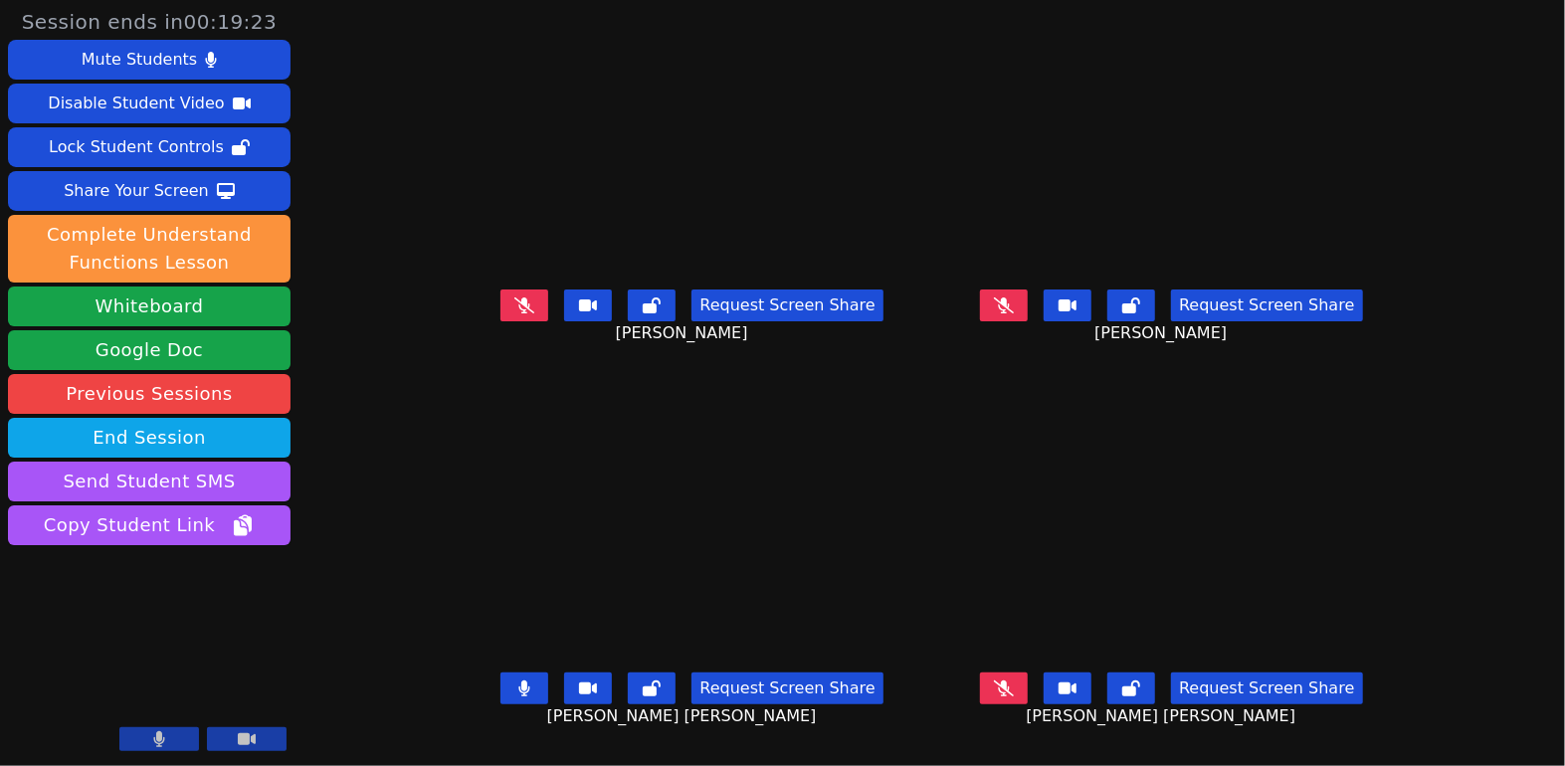
click at [519, 693] on icon at bounding box center [524, 688] width 11 height 16
click at [500, 320] on button at bounding box center [524, 306] width 48 height 32
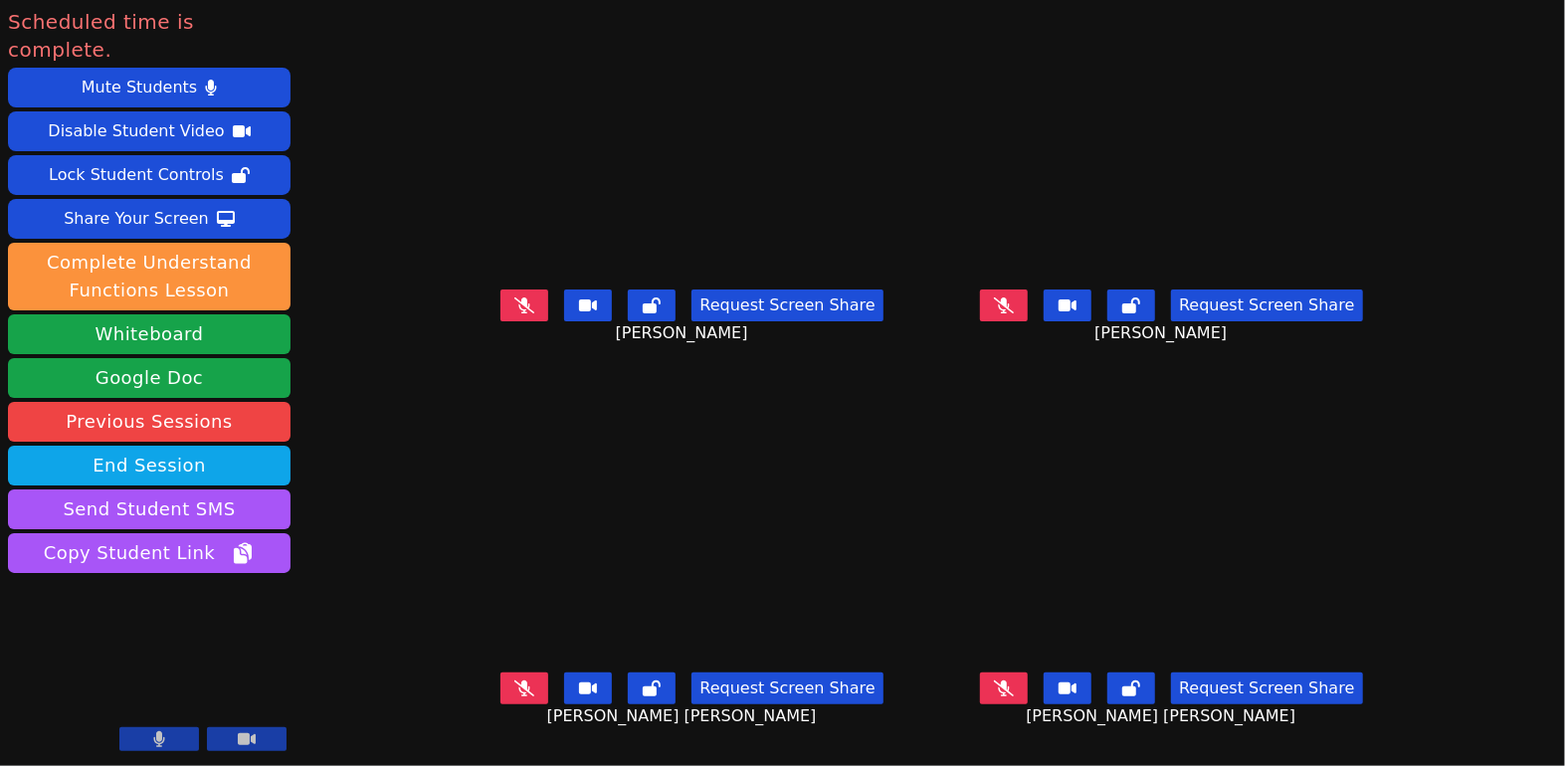
scroll to position [16, 0]
click at [1014, 680] on icon at bounding box center [1004, 688] width 20 height 16
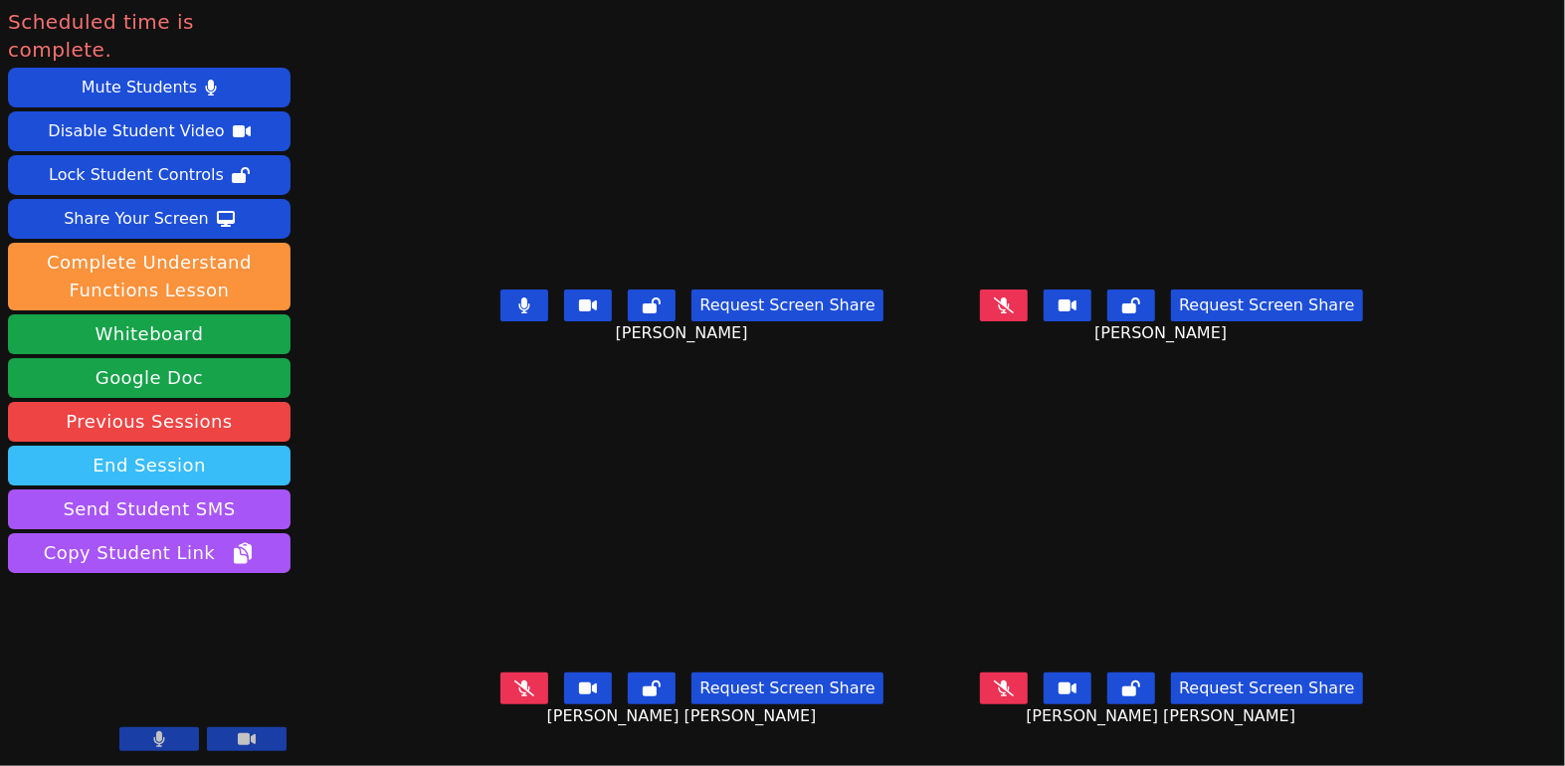
click at [231, 446] on button "End Session" at bounding box center [149, 466] width 283 height 40
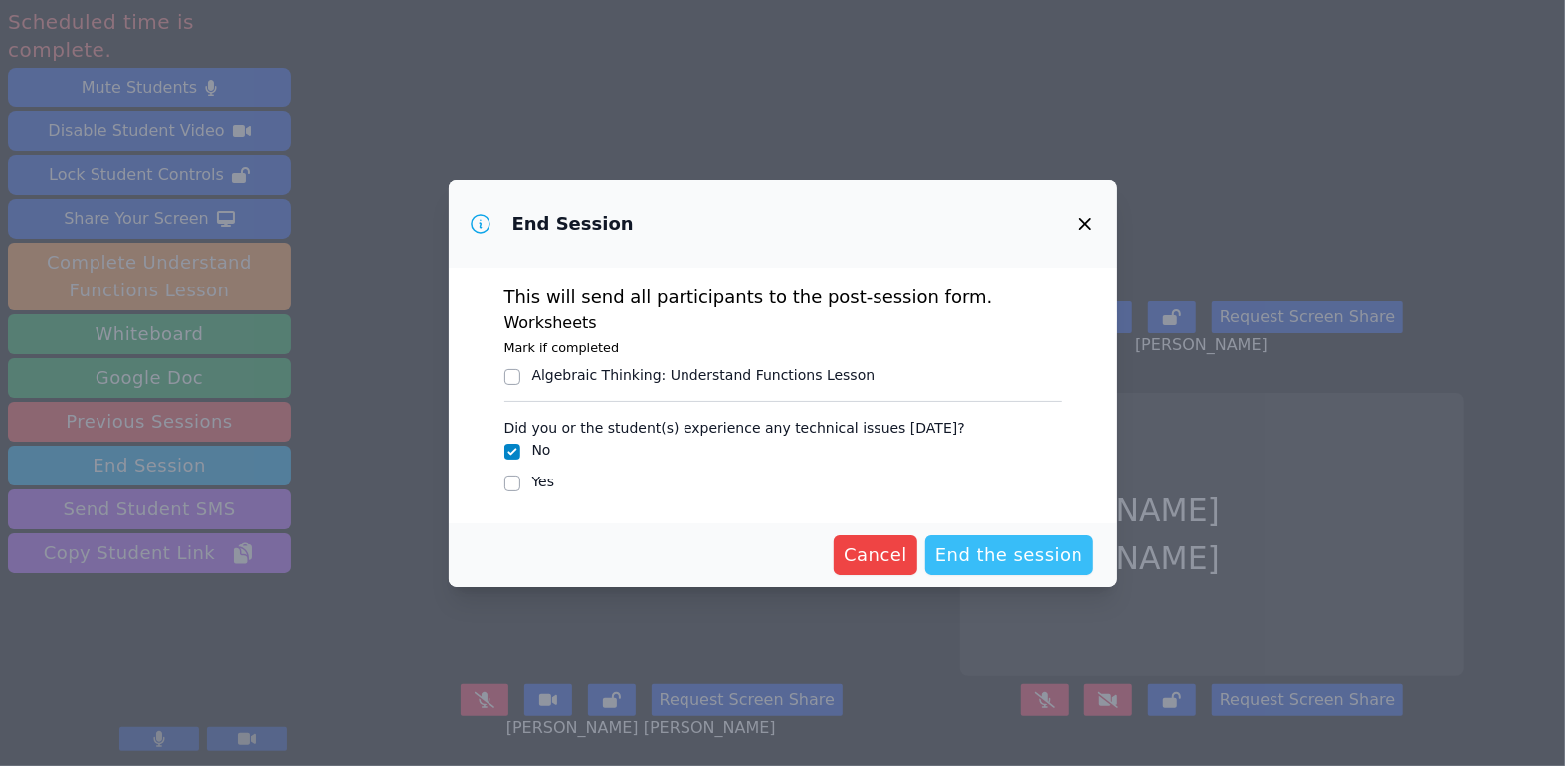
click at [1012, 548] on span "End the session" at bounding box center [1009, 555] width 148 height 28
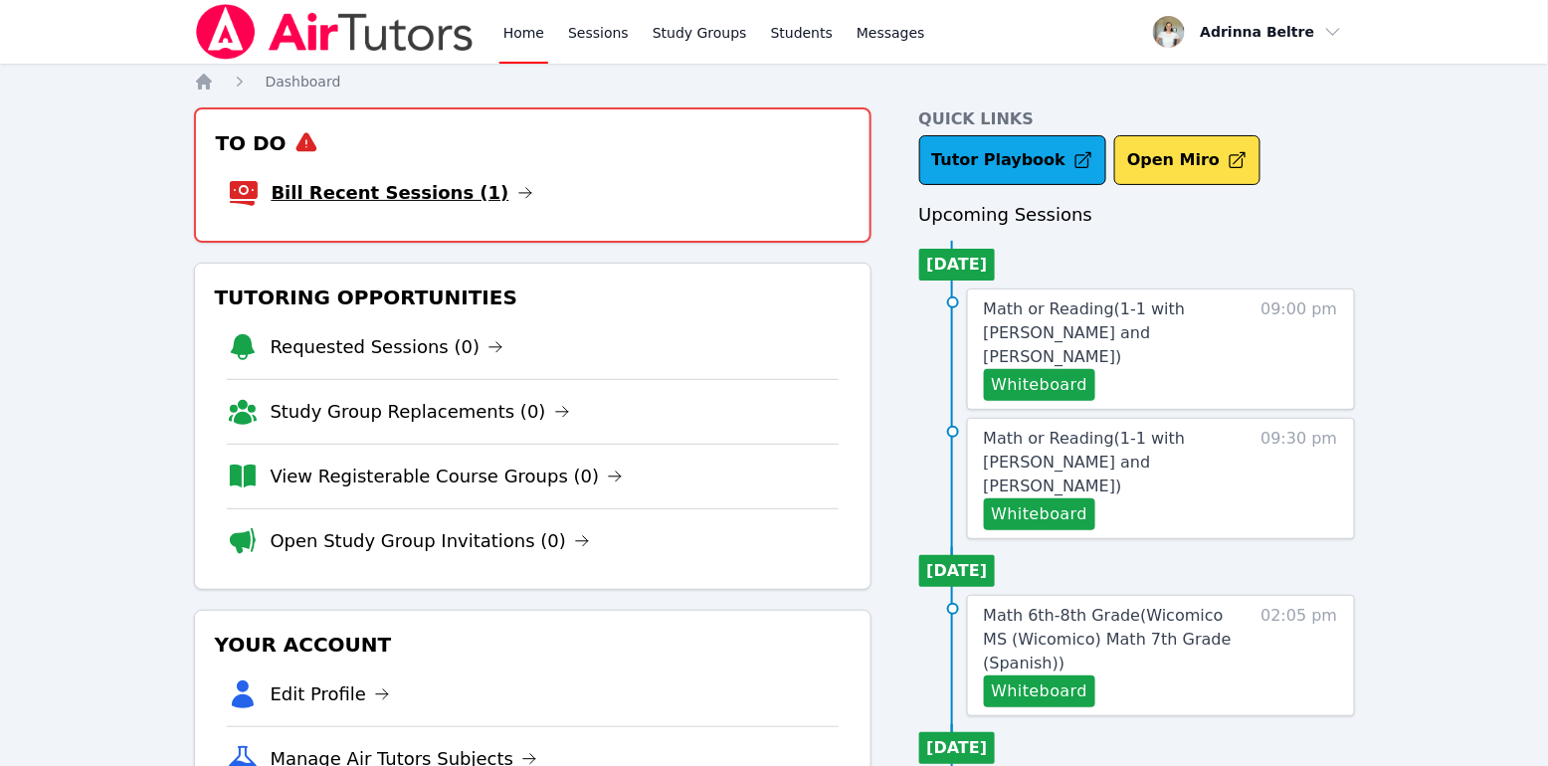
click at [394, 204] on link "Bill Recent Sessions (1)" at bounding box center [403, 193] width 262 height 28
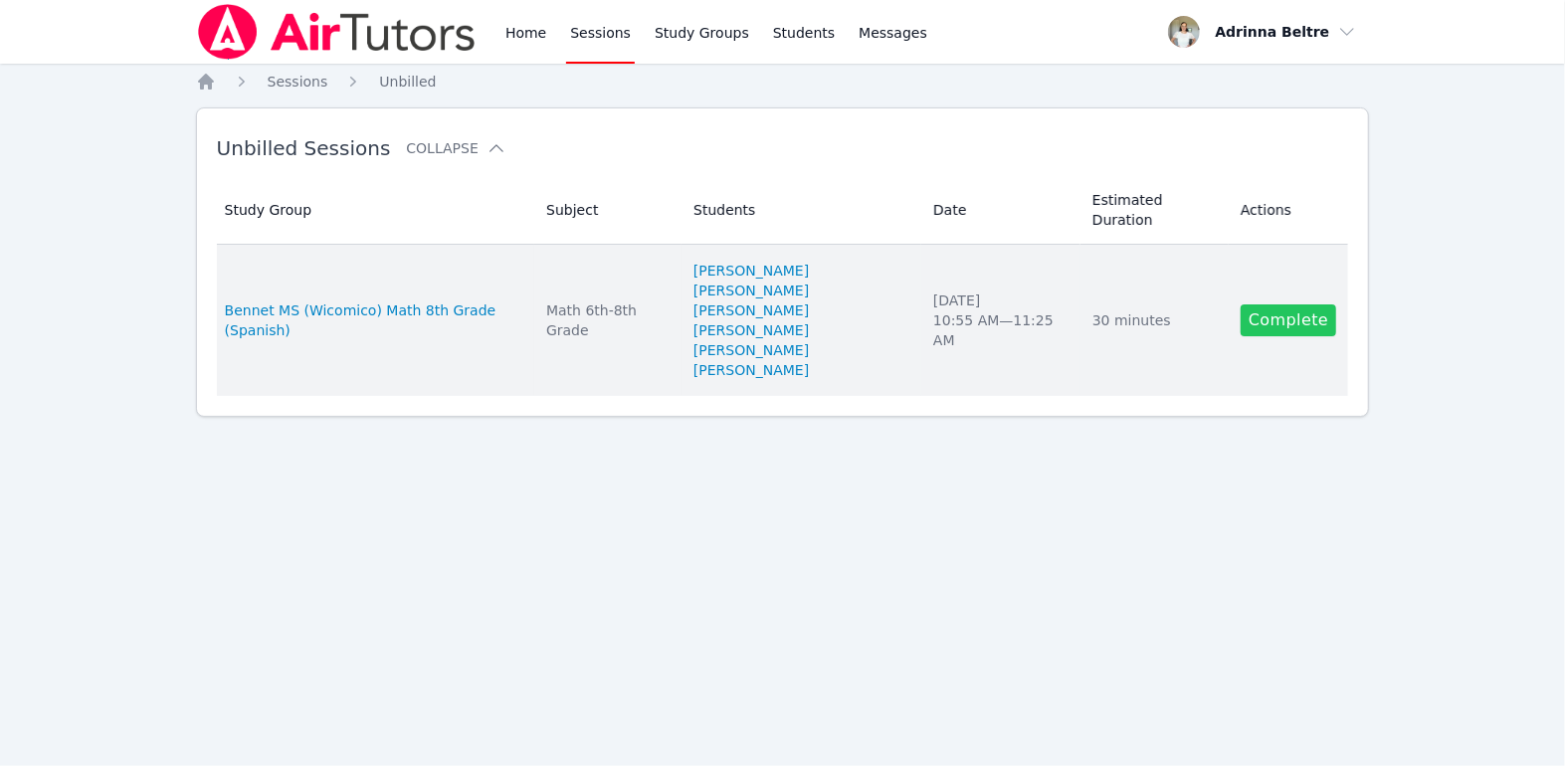
click at [1294, 305] on link "Complete" at bounding box center [1289, 320] width 96 height 32
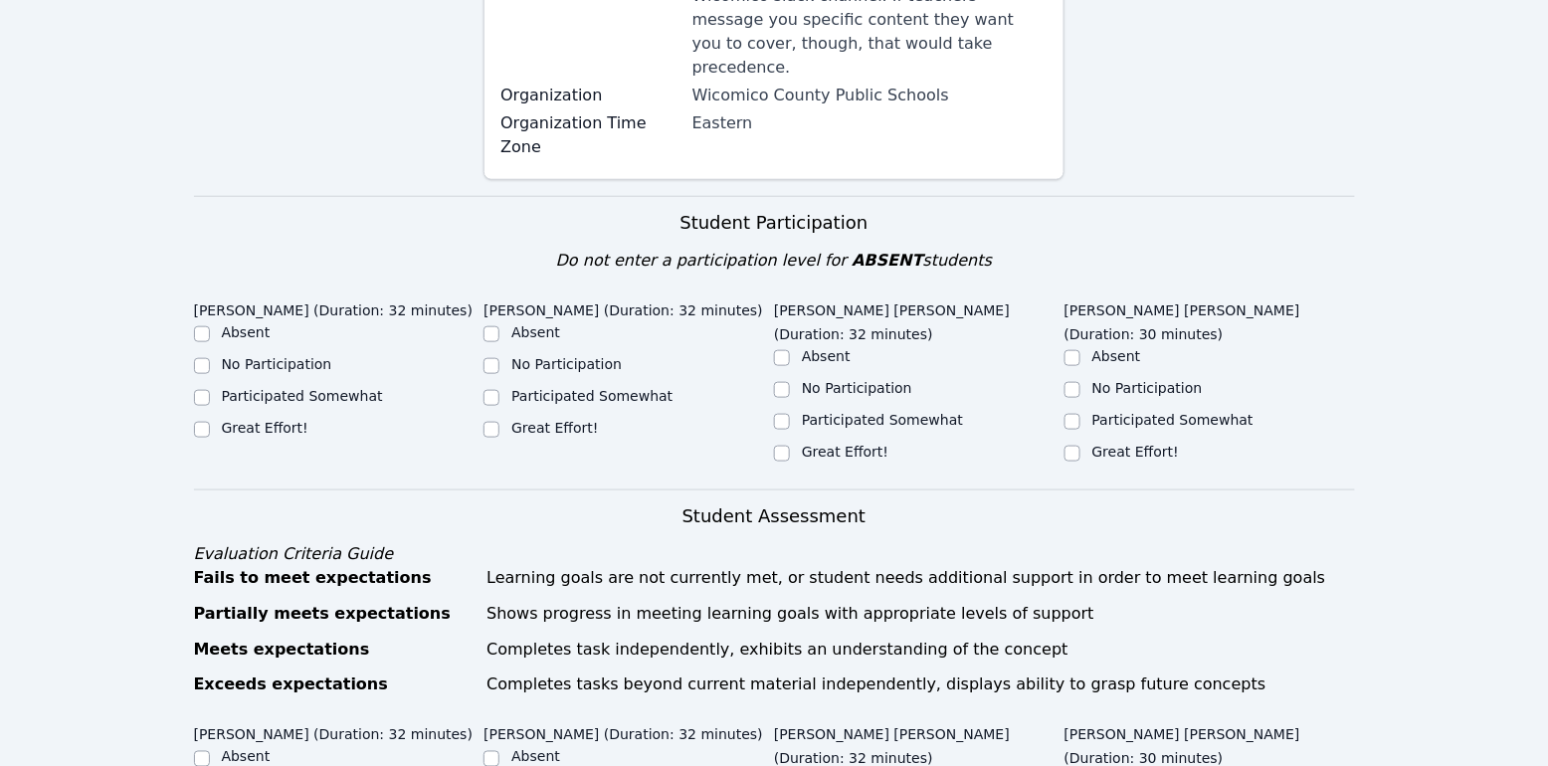
scroll to position [527, 0]
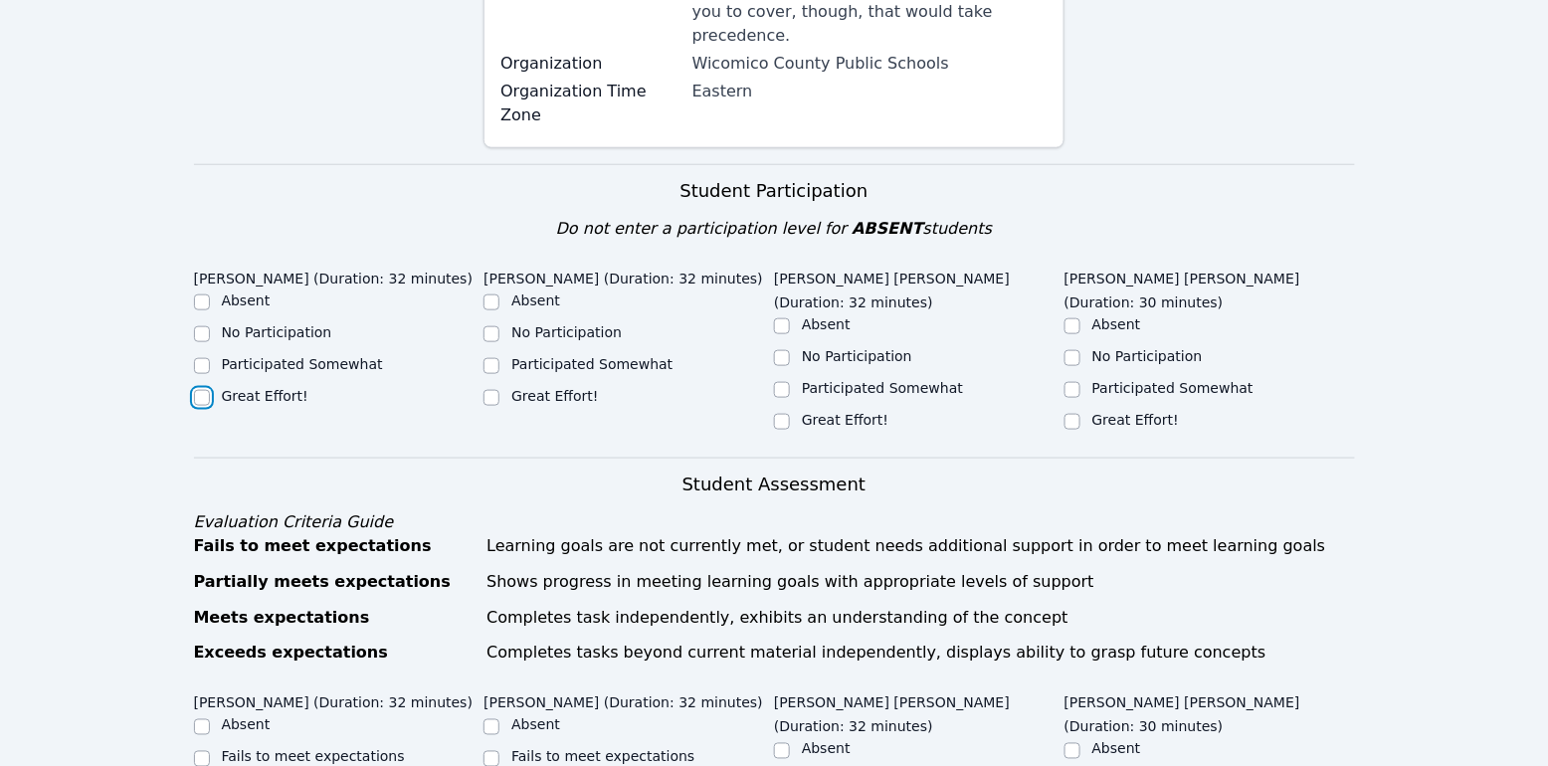
click at [202, 390] on input "Great Effort!" at bounding box center [202, 398] width 16 height 16
checkbox input "true"
click at [484, 390] on input "Great Effort!" at bounding box center [492, 398] width 16 height 16
checkbox input "true"
click at [781, 414] on input "Great Effort!" at bounding box center [782, 422] width 16 height 16
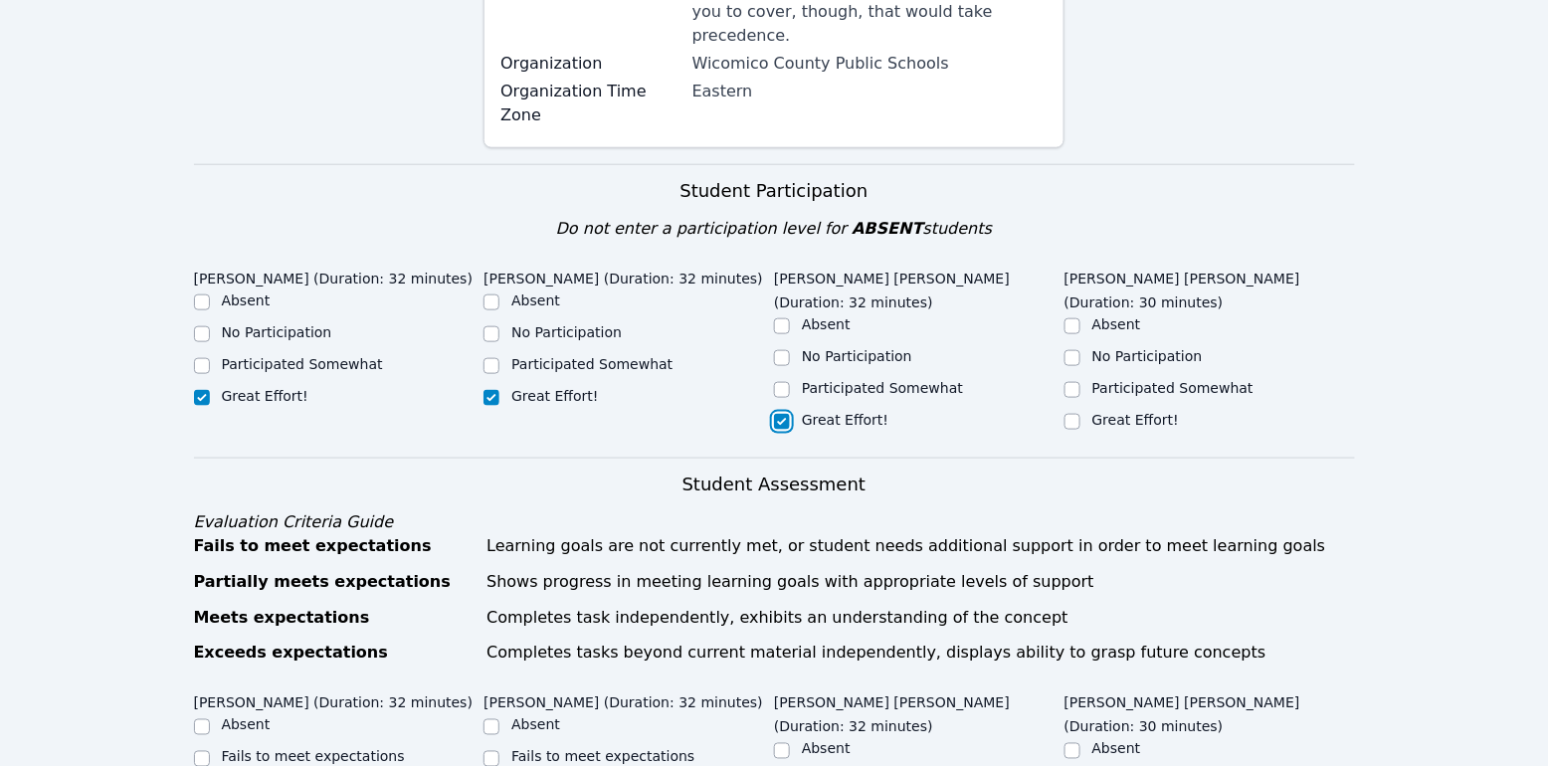
checkbox input "true"
click at [1082, 410] on div "Great Effort!" at bounding box center [1210, 422] width 291 height 24
click at [1077, 414] on input "Great Effort!" at bounding box center [1073, 422] width 16 height 16
checkbox input "true"
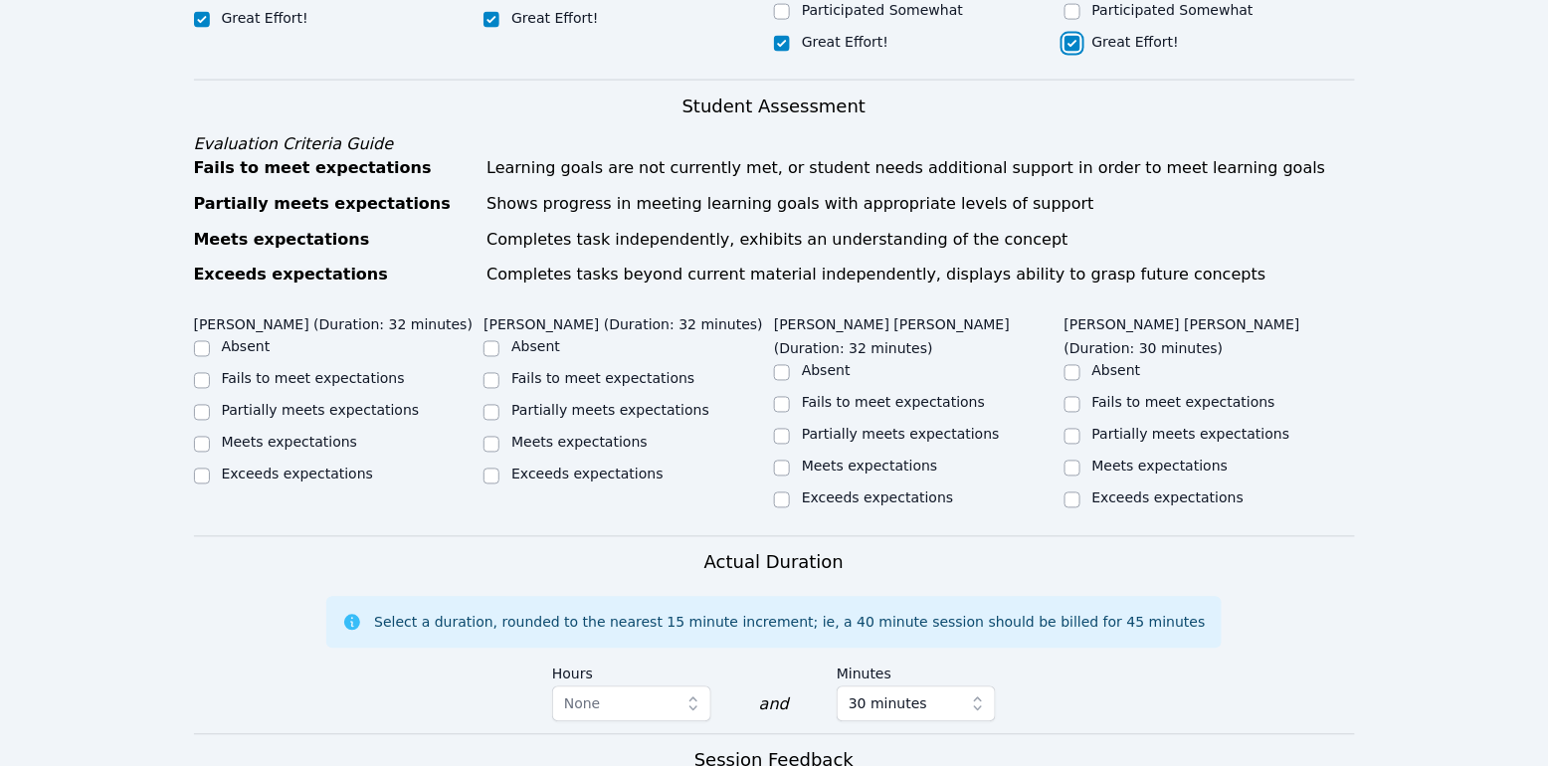
scroll to position [925, 0]
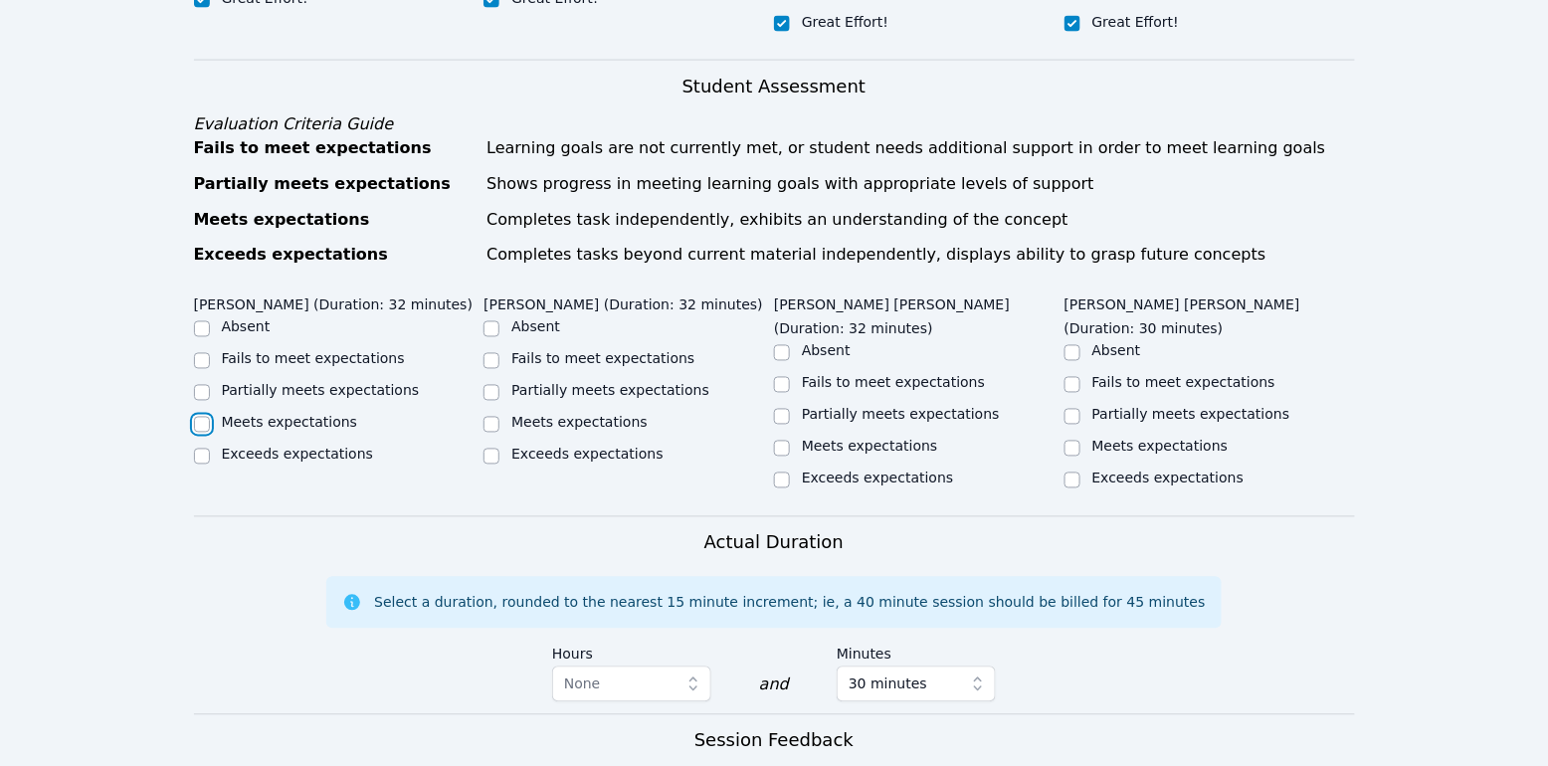
click at [204, 417] on input "Meets expectations" at bounding box center [202, 425] width 16 height 16
checkbox input "true"
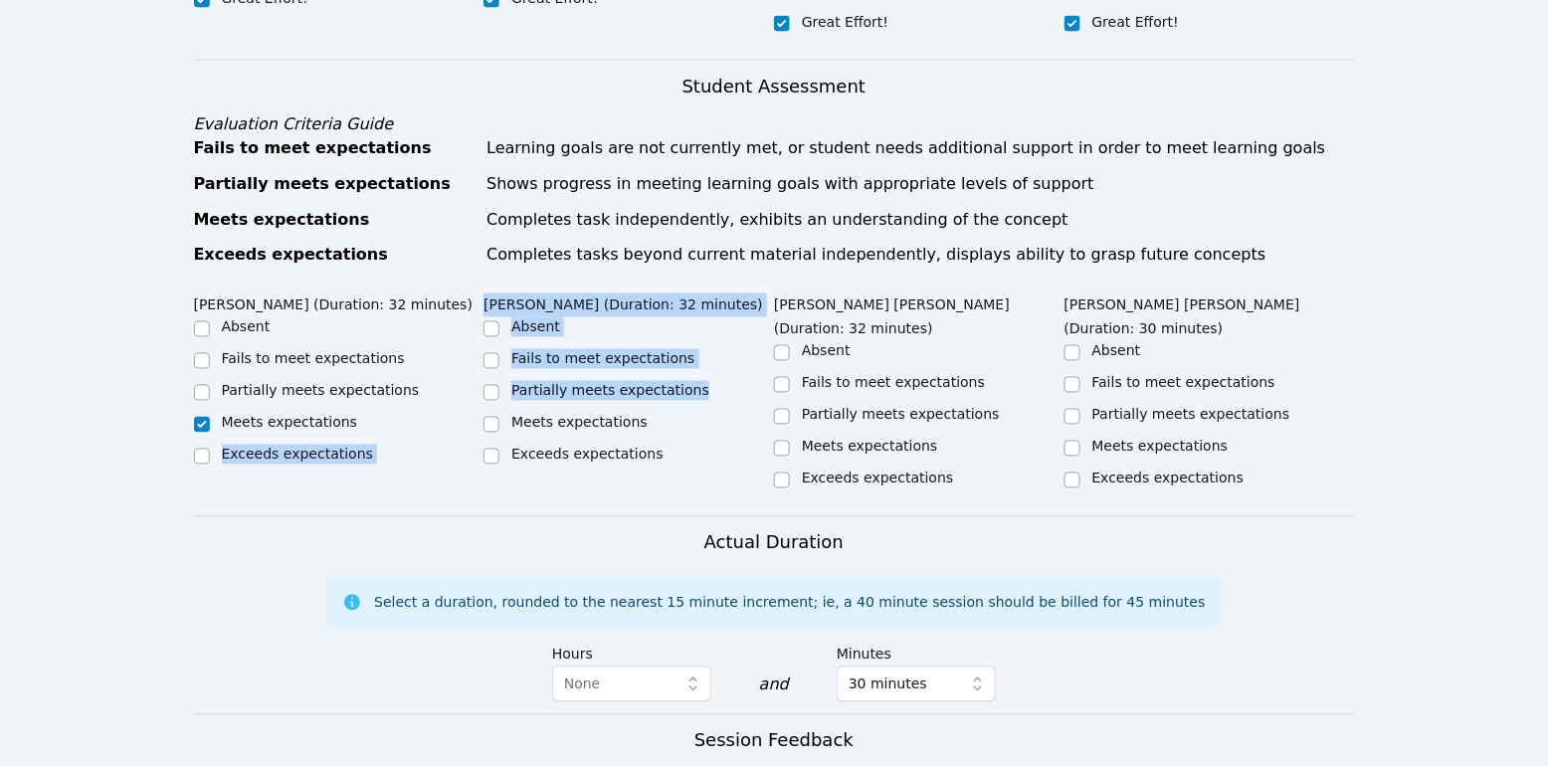
click at [484, 395] on div "[PERSON_NAME] (Duration: 32 minutes) Absent Fails to meet expectations Partiall…" at bounding box center [774, 402] width 1161 height 229
click at [494, 417] on input "Meets expectations" at bounding box center [492, 425] width 16 height 16
checkbox input "true"
click at [783, 409] on input "Partially meets expectations" at bounding box center [782, 417] width 16 height 16
checkbox input "true"
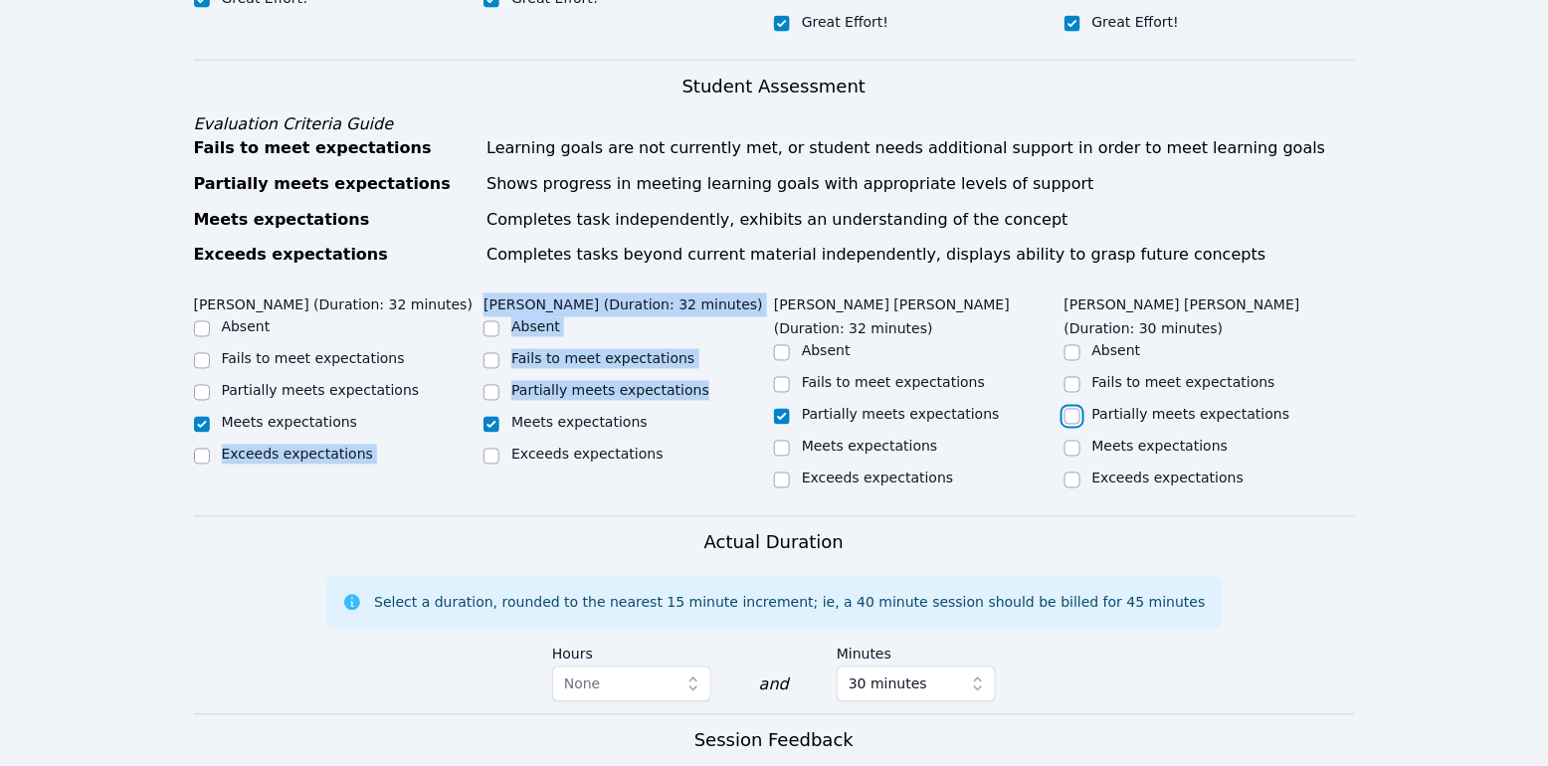
click at [1073, 409] on input "Partially meets expectations" at bounding box center [1073, 417] width 16 height 16
checkbox input "true"
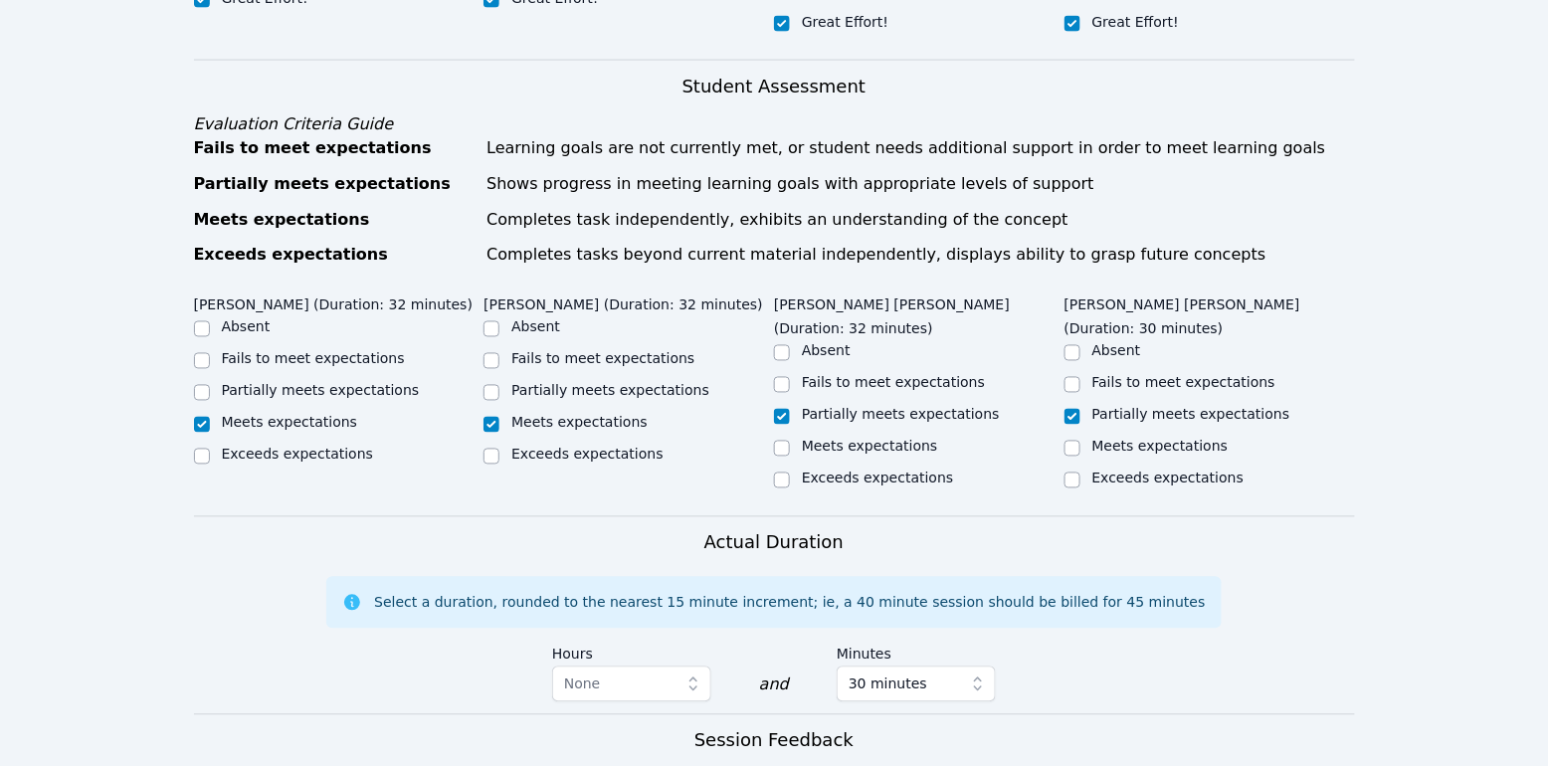
click at [1340, 288] on legend "[PERSON_NAME] [PERSON_NAME] (Duration: 30 minutes)" at bounding box center [1210, 315] width 291 height 54
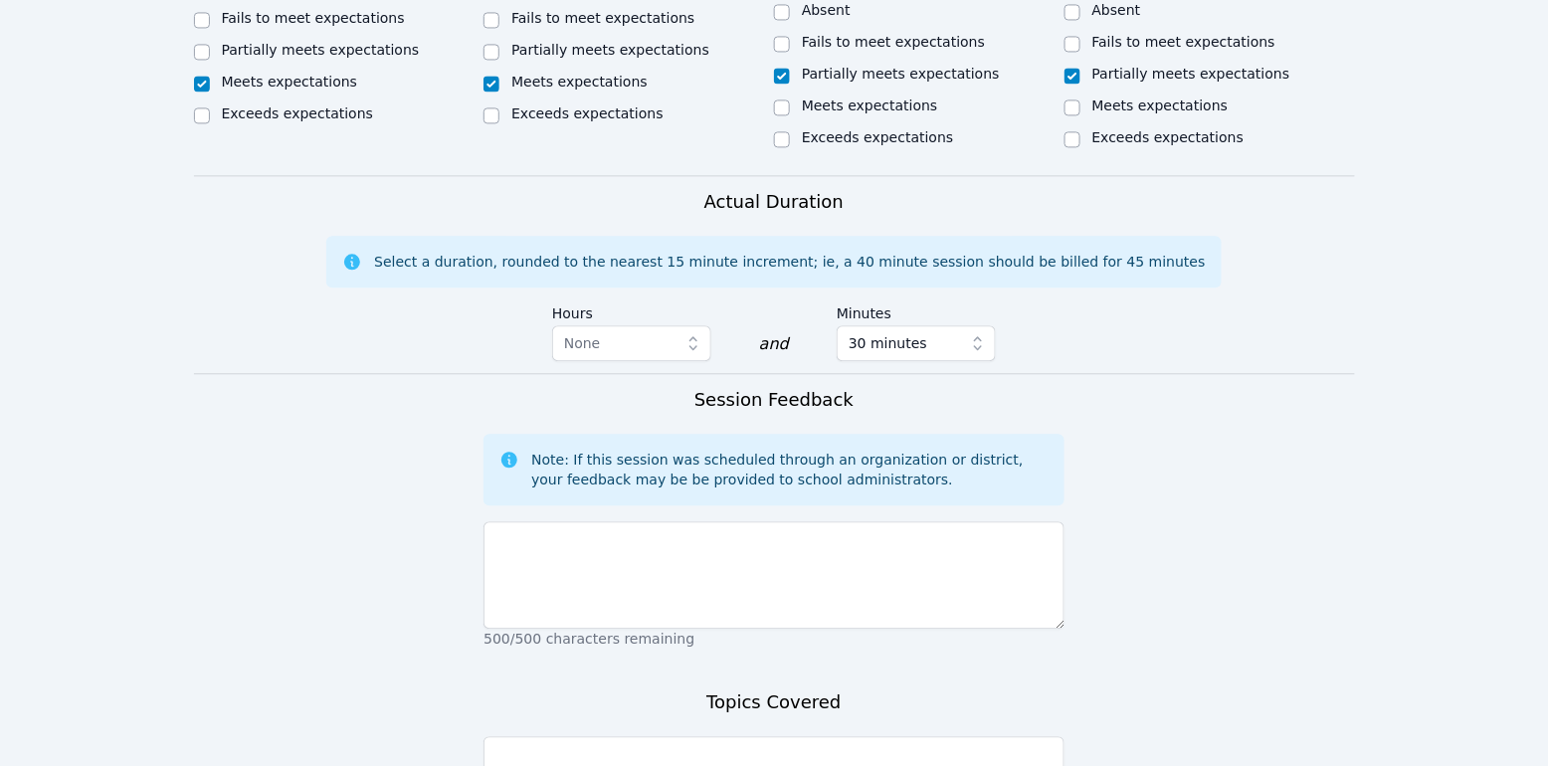
scroll to position [1281, 0]
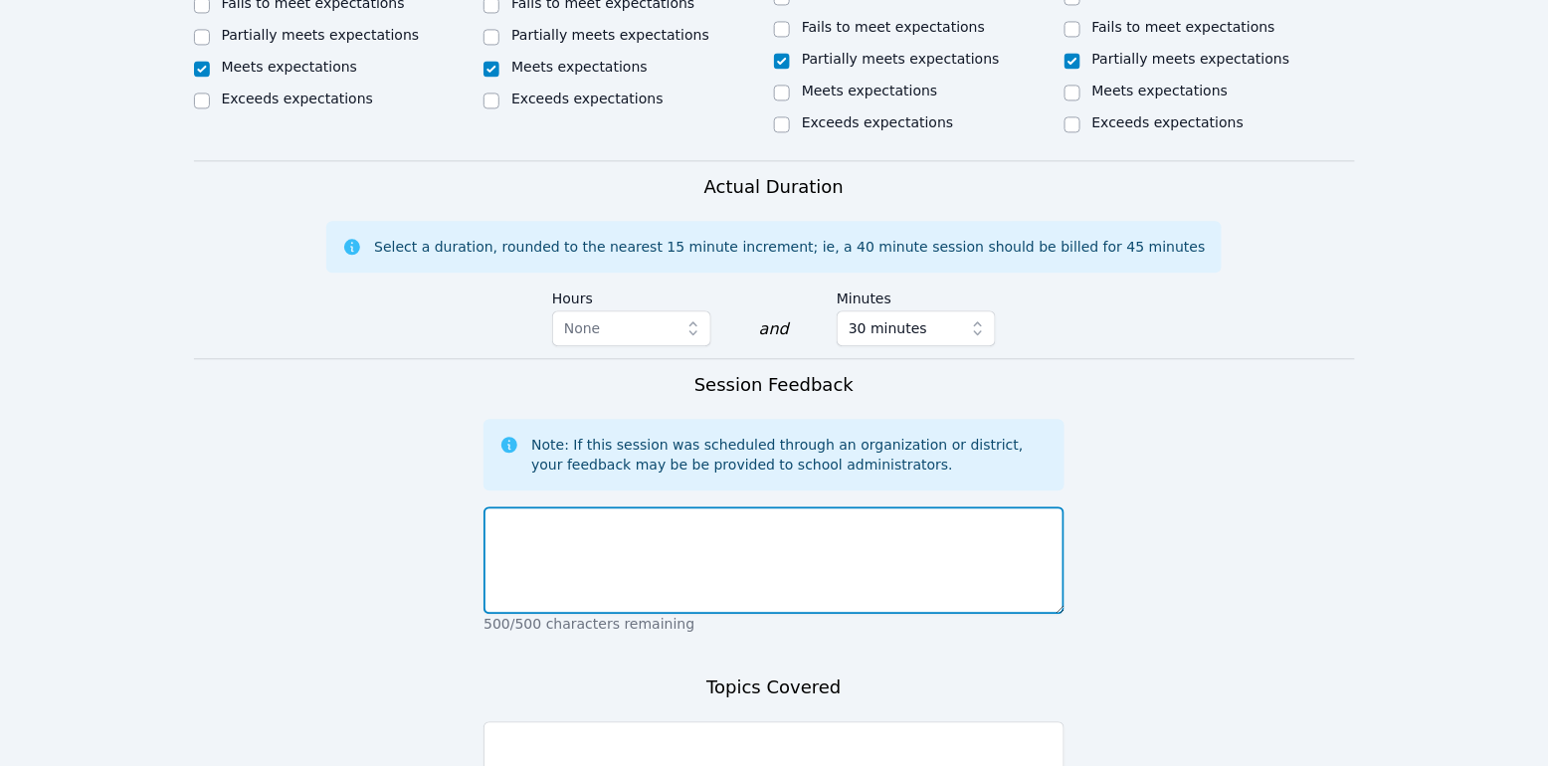
click at [890, 506] on textarea at bounding box center [774, 559] width 581 height 107
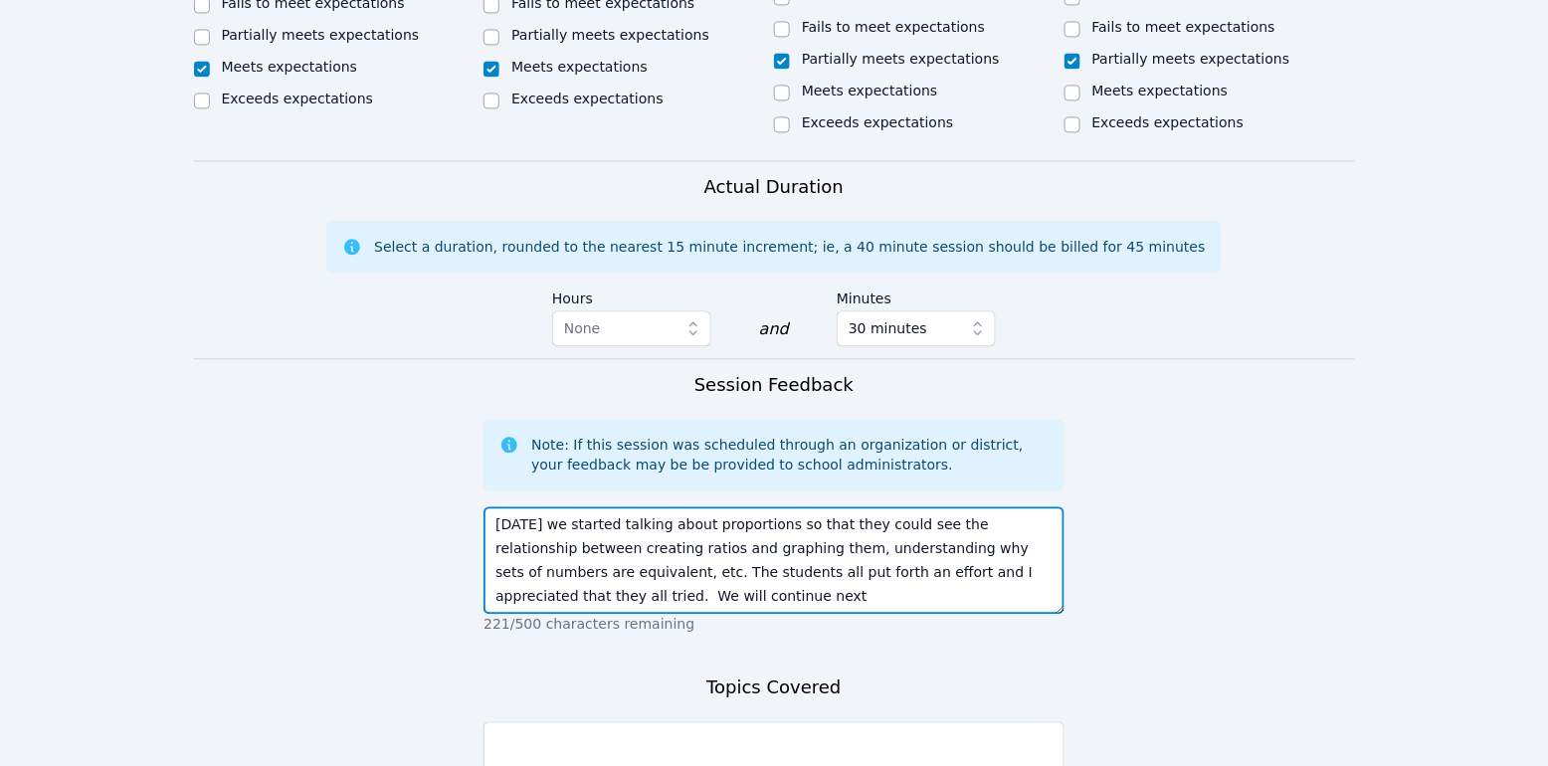
drag, startPoint x: 606, startPoint y: 519, endPoint x: 935, endPoint y: 519, distance: 329.3
click at [935, 519] on textarea "[DATE] we started talking about proportions so that they could see the relation…" at bounding box center [774, 559] width 581 height 107
drag, startPoint x: 1052, startPoint y: 523, endPoint x: 597, endPoint y: 523, distance: 454.7
click at [597, 523] on textarea "[DATE] we started talking about proportions so that they could see the relation…" at bounding box center [774, 559] width 581 height 107
type textarea "[DATE] we started talking about proportions so that they could see the relation…"
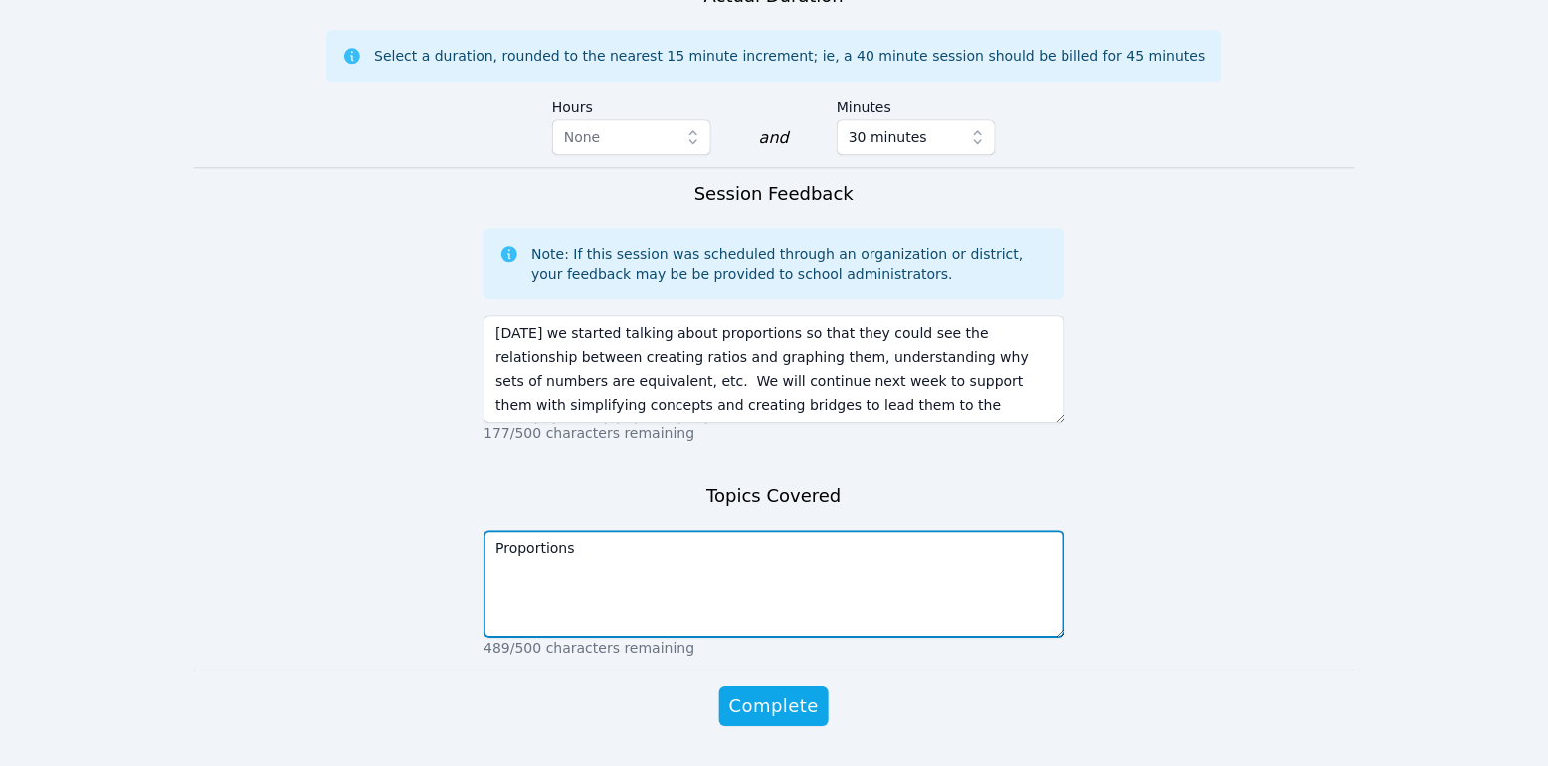
scroll to position [1476, 0]
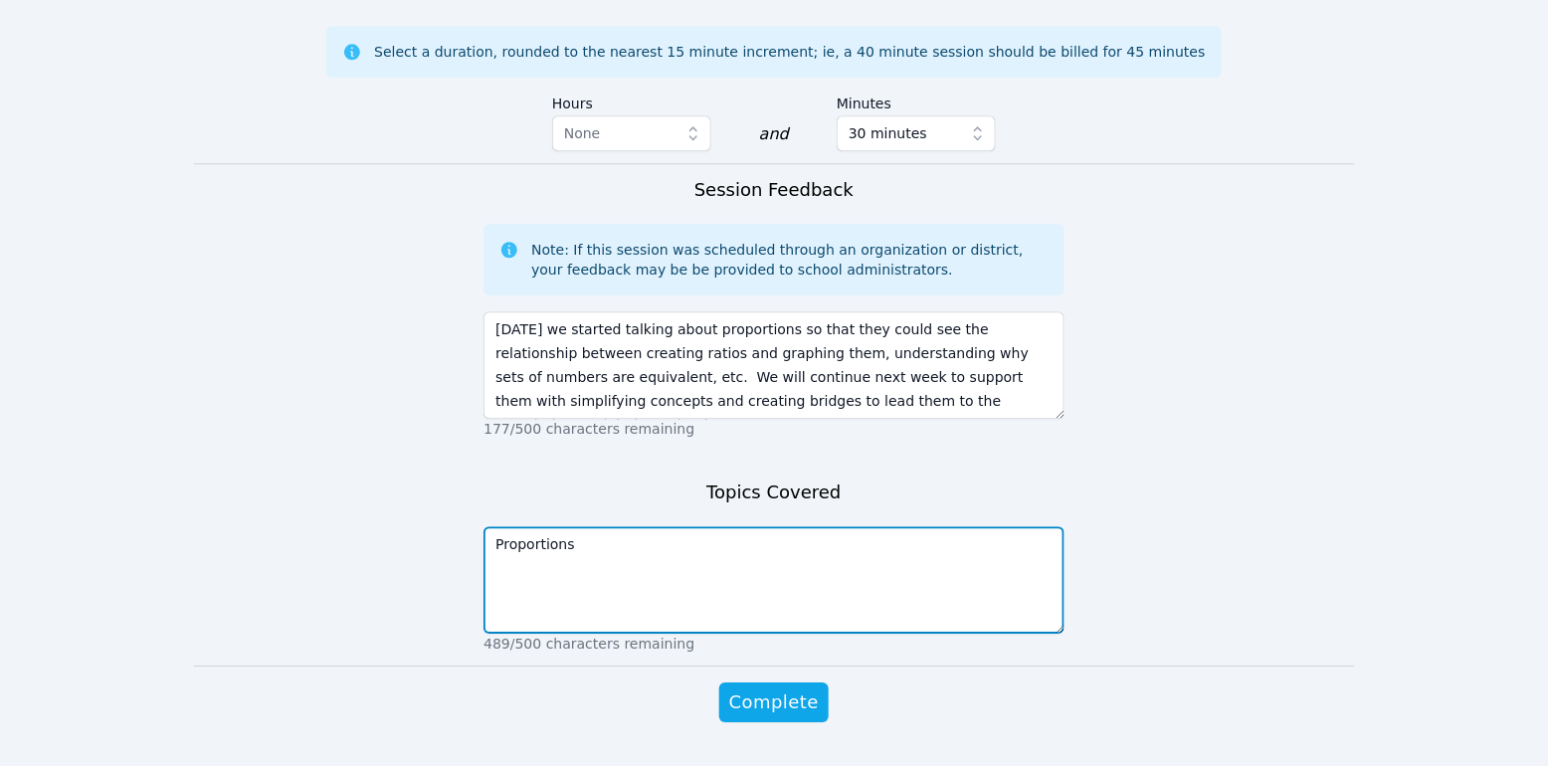
type textarea "Proportions"
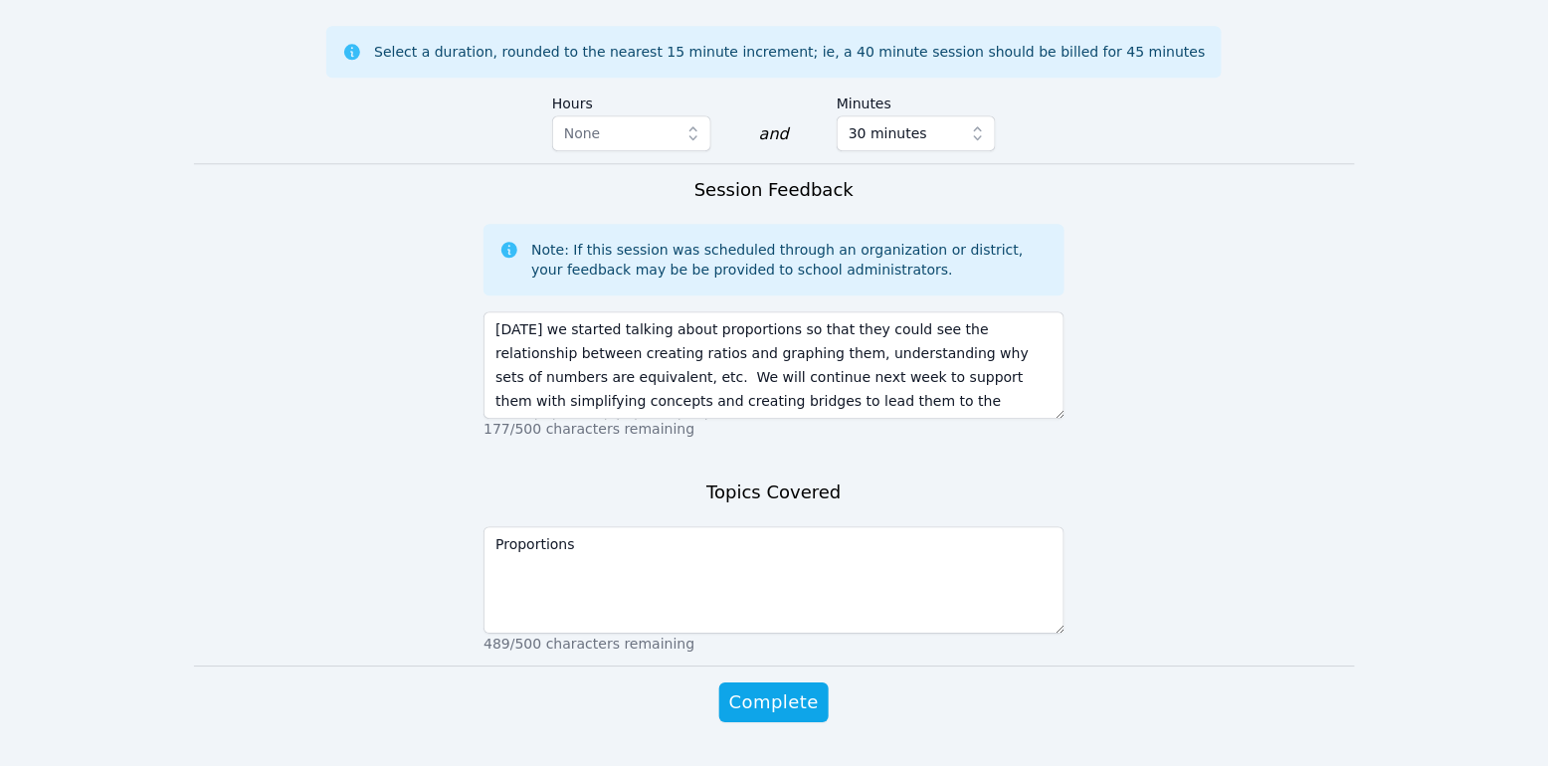
click at [792, 682] on div "Complete" at bounding box center [774, 722] width 581 height 80
click at [791, 682] on button "Complete" at bounding box center [773, 702] width 109 height 40
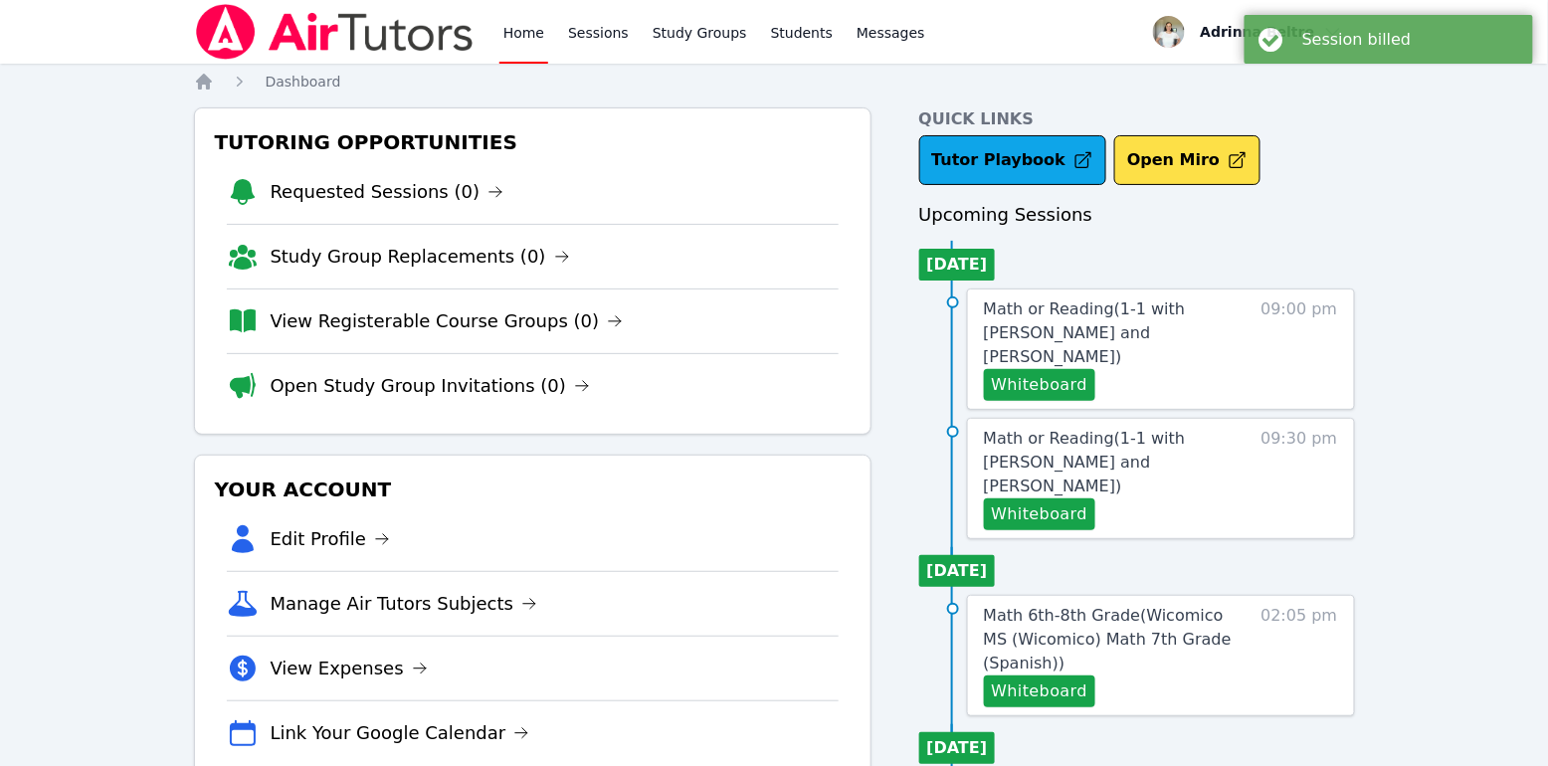
scroll to position [4, 0]
